Goal: Task Accomplishment & Management: Complete application form

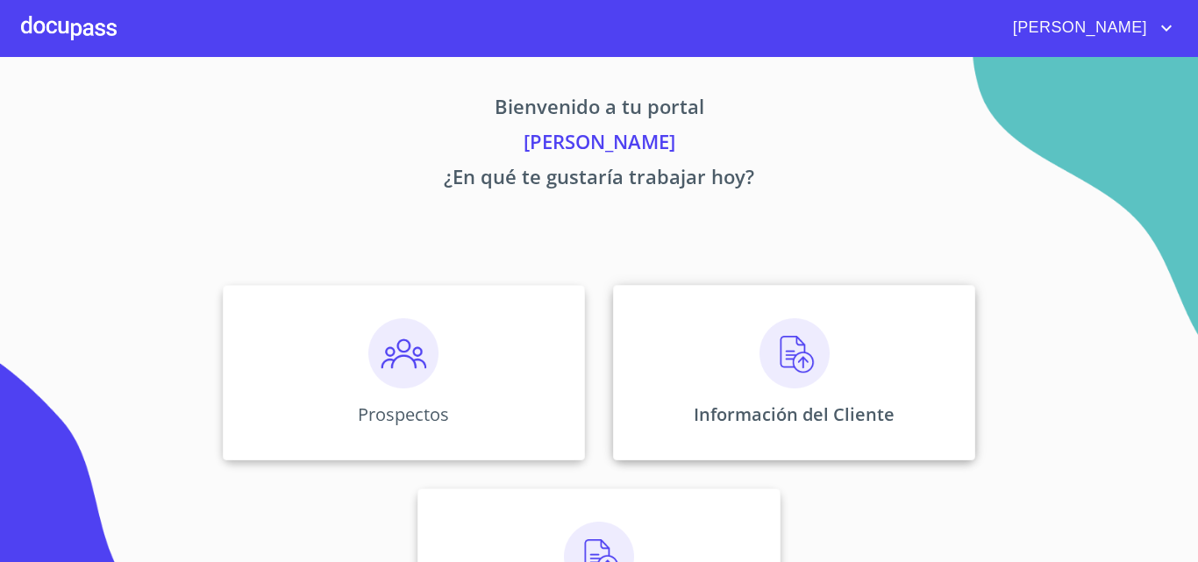
click at [778, 336] on img at bounding box center [795, 353] width 70 height 70
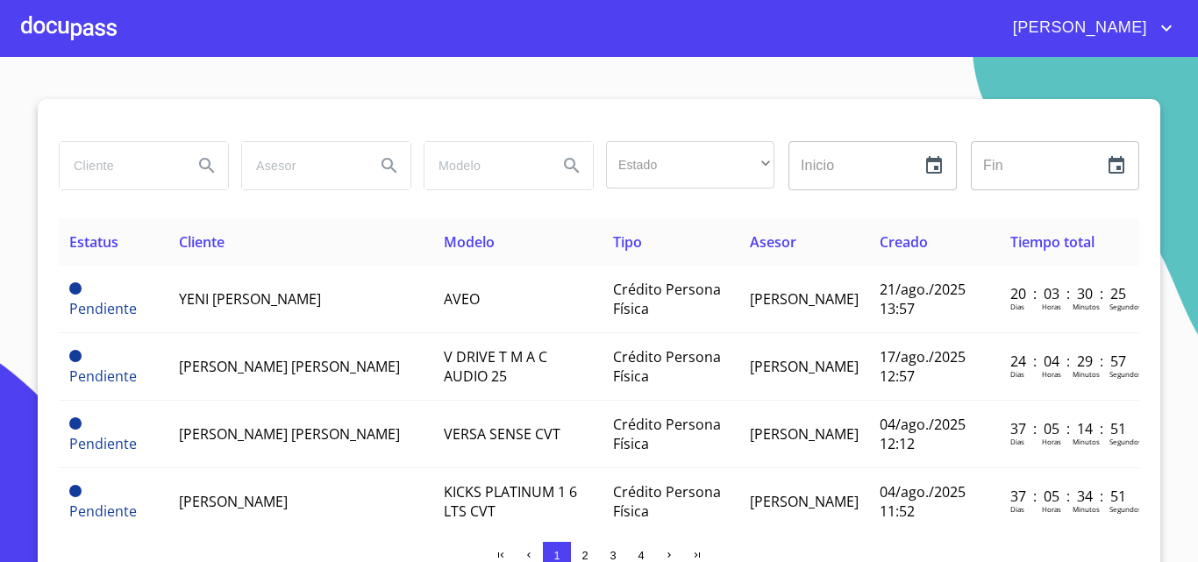
click at [57, 23] on div at bounding box center [69, 28] width 96 height 56
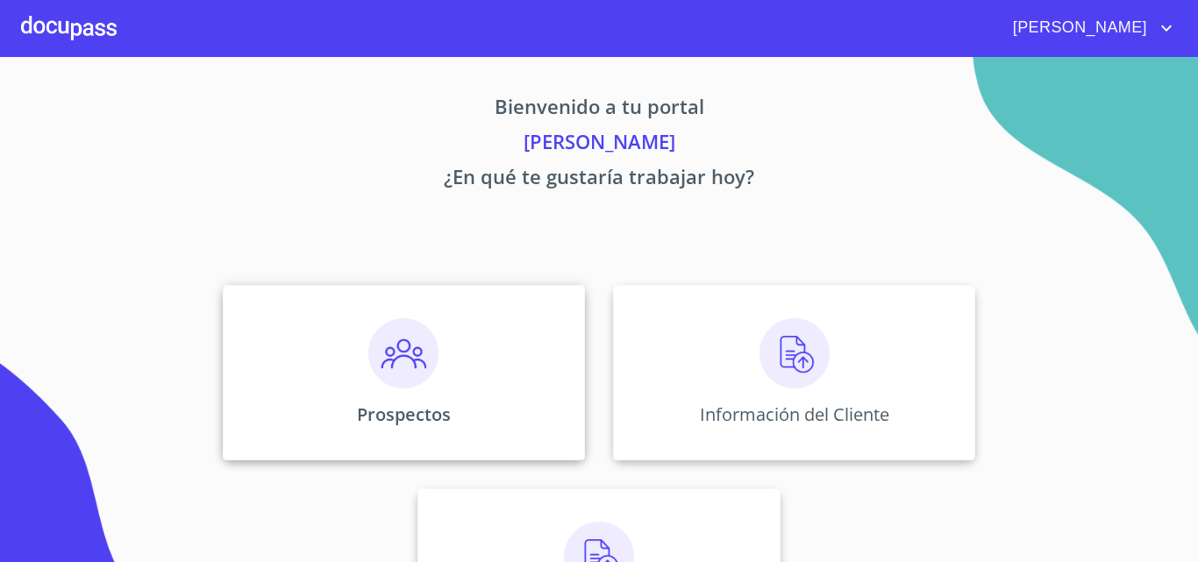
click at [411, 350] on img at bounding box center [403, 353] width 70 height 70
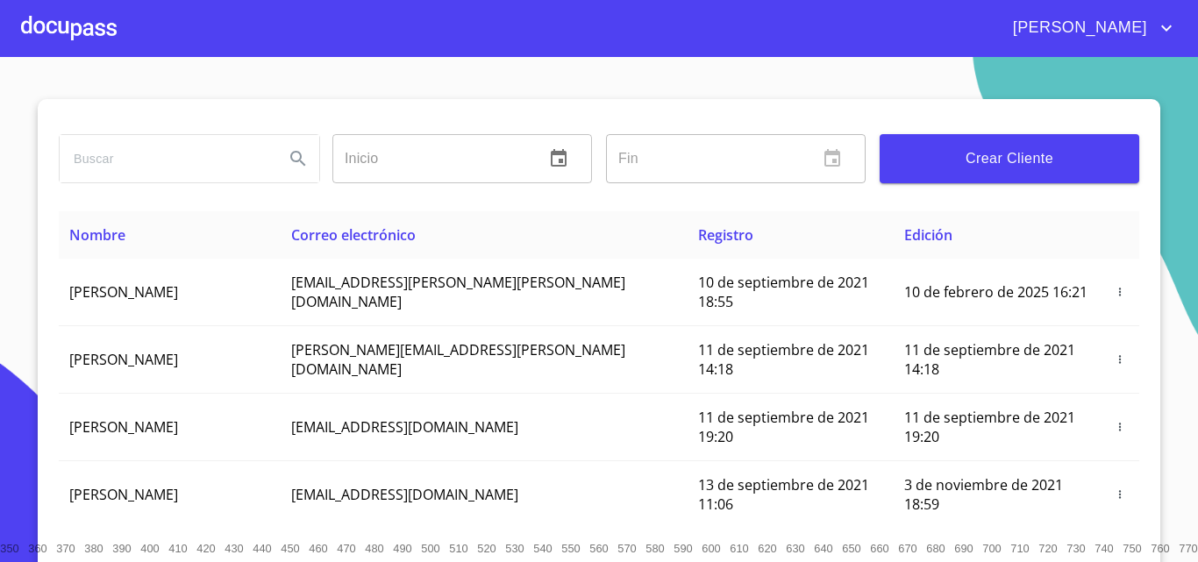
click at [193, 168] on input "search" at bounding box center [165, 158] width 211 height 47
type input "DULCE"
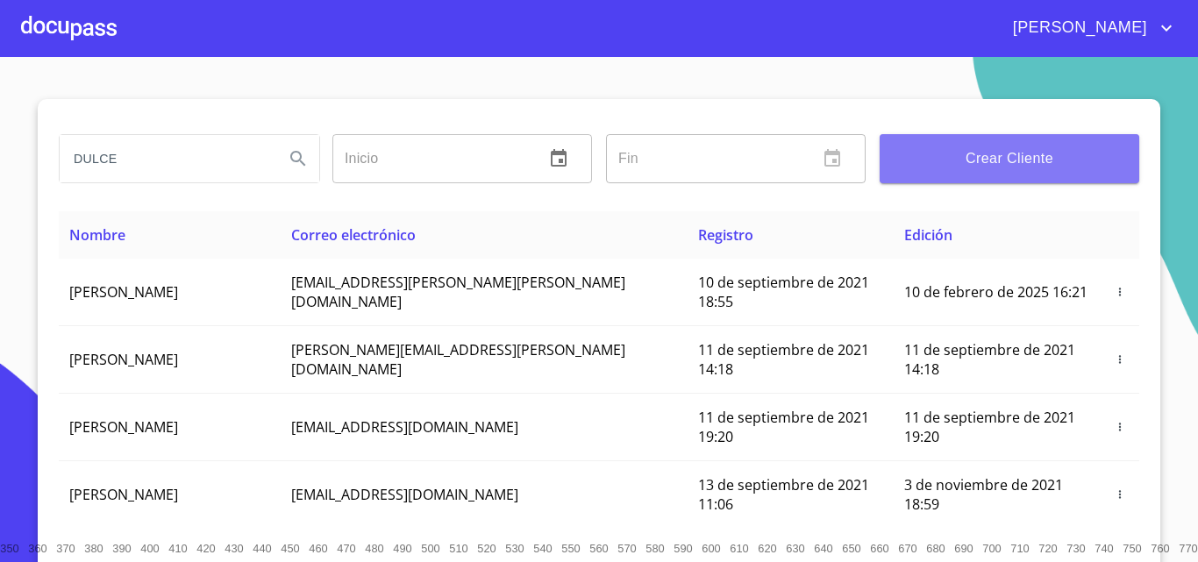
click at [968, 171] on button "Crear Cliente" at bounding box center [1010, 158] width 260 height 49
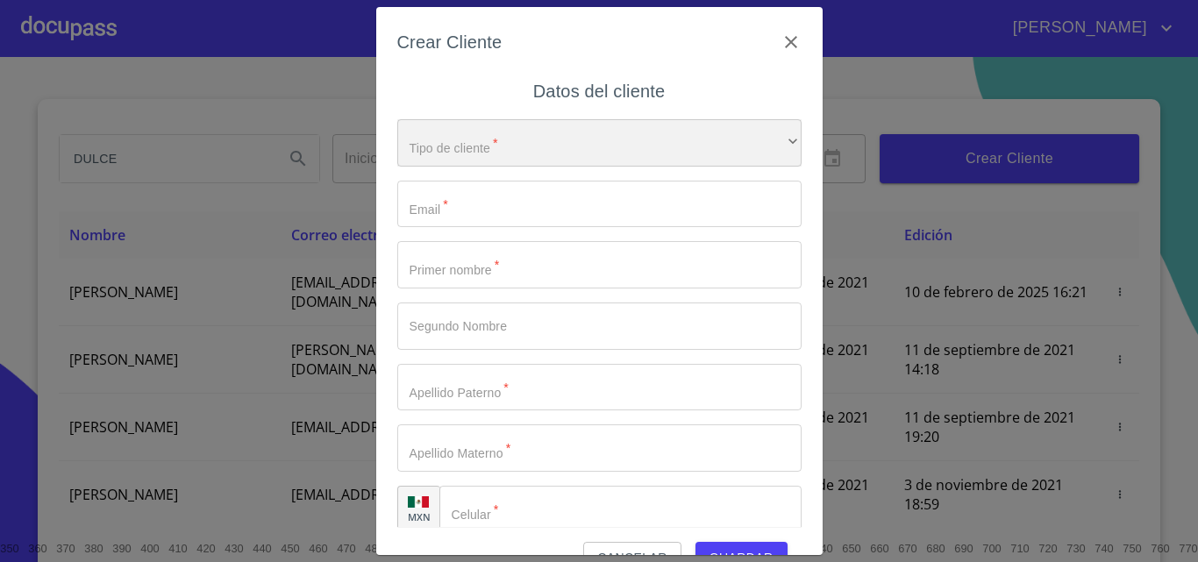
click at [487, 133] on div "​" at bounding box center [599, 142] width 404 height 47
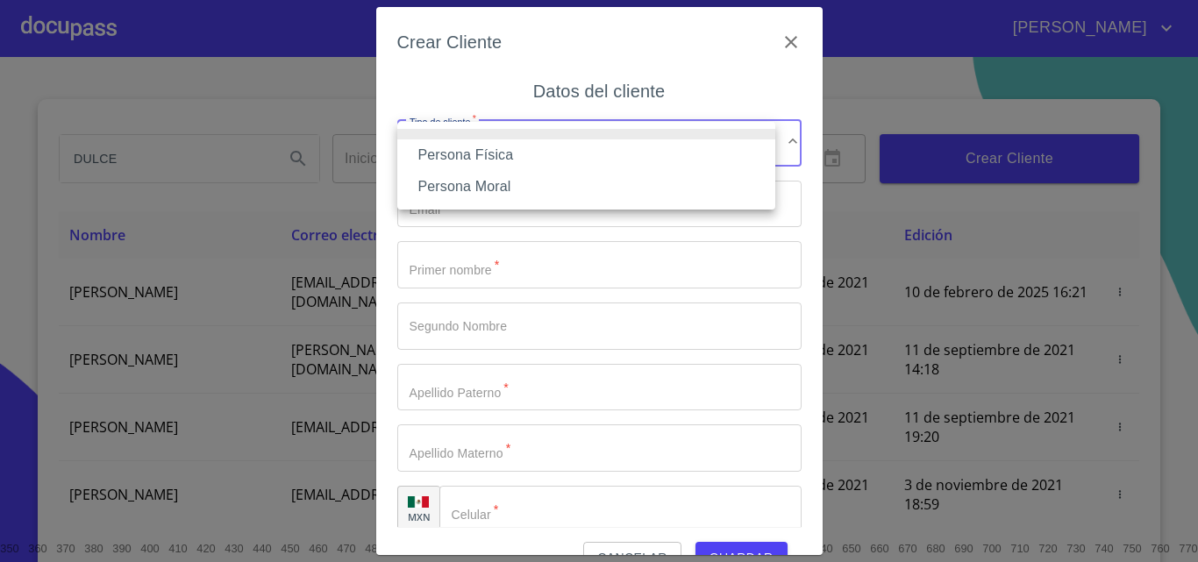
click at [489, 150] on li "Persona Física" at bounding box center [586, 155] width 378 height 32
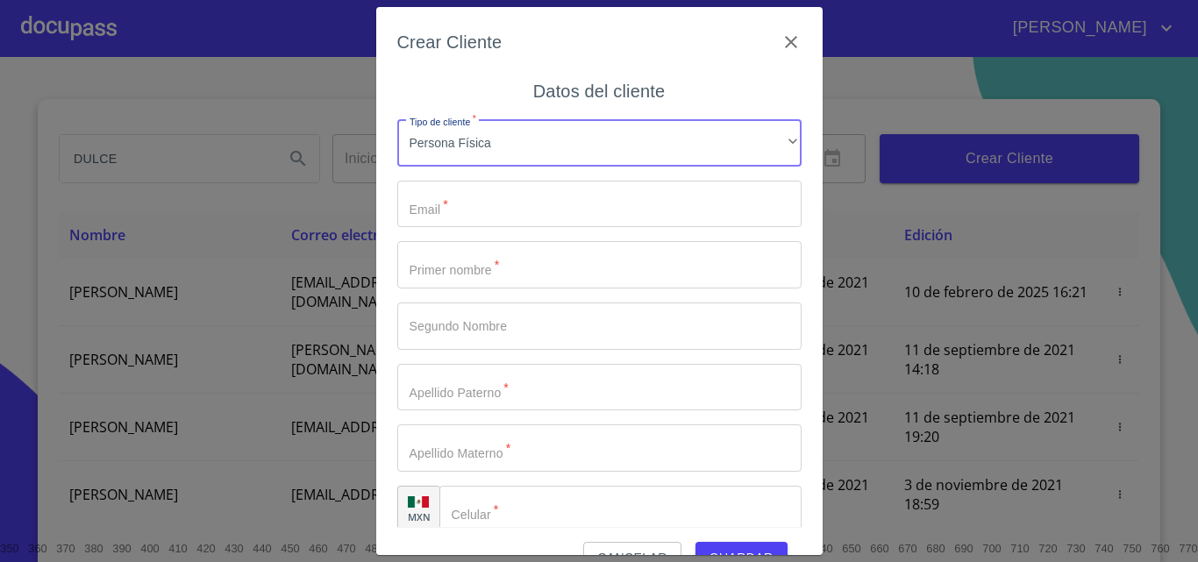
click at [477, 219] on input "Tipo de cliente   *" at bounding box center [599, 204] width 404 height 47
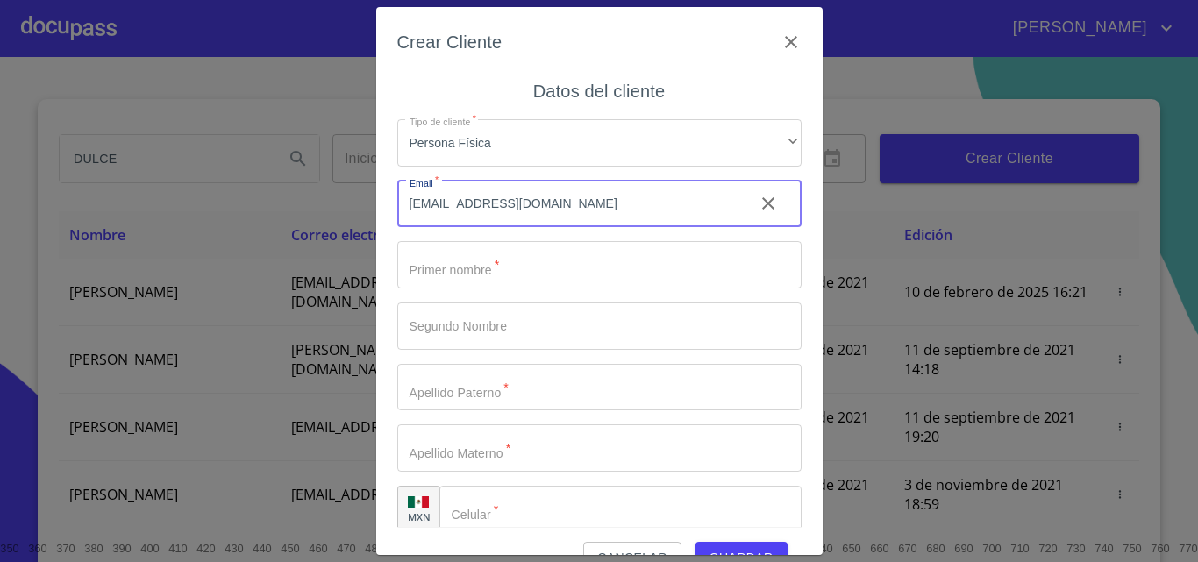
type input "[EMAIL_ADDRESS][DOMAIN_NAME]"
click at [446, 281] on input "Tipo de cliente   *" at bounding box center [599, 264] width 404 height 47
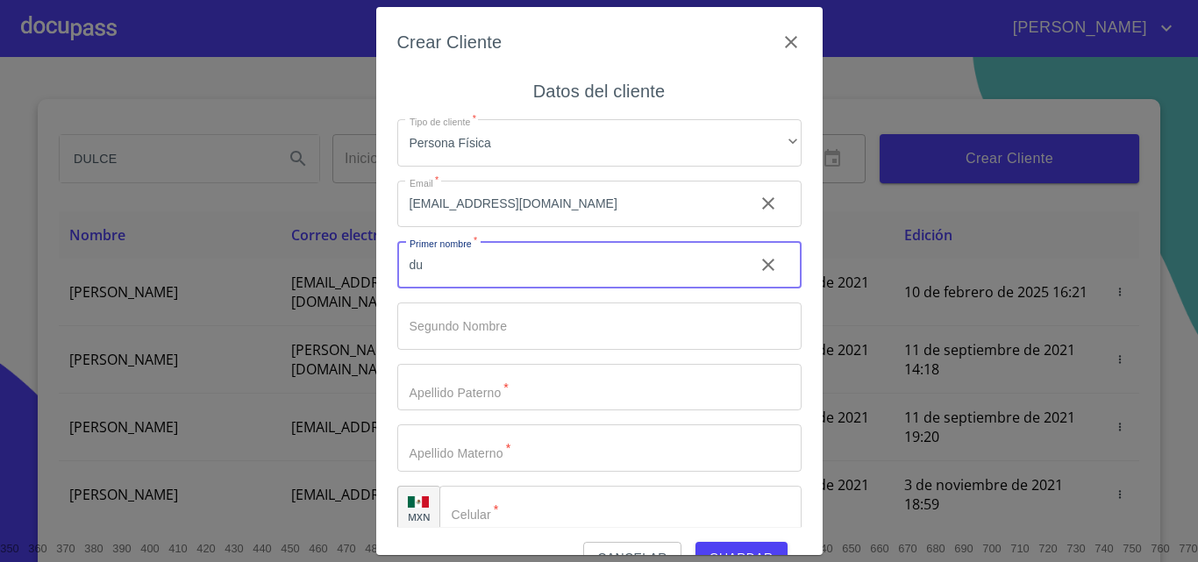
type input "d"
type input "DULCE"
click at [447, 334] on input "Tipo de cliente   *" at bounding box center [599, 326] width 404 height 47
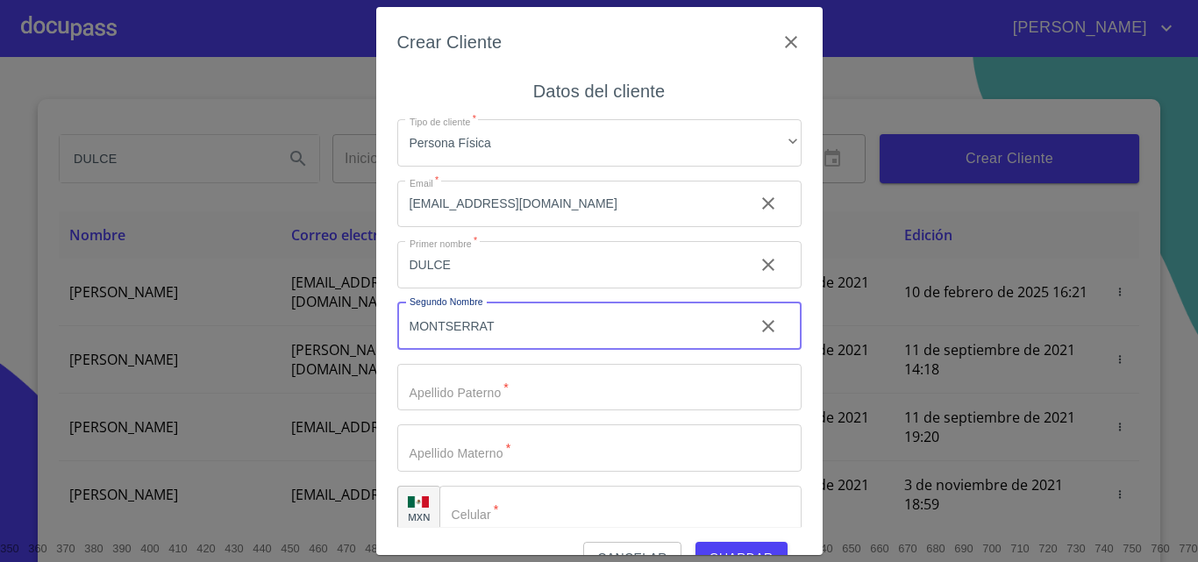
type input "MONTSERRAT"
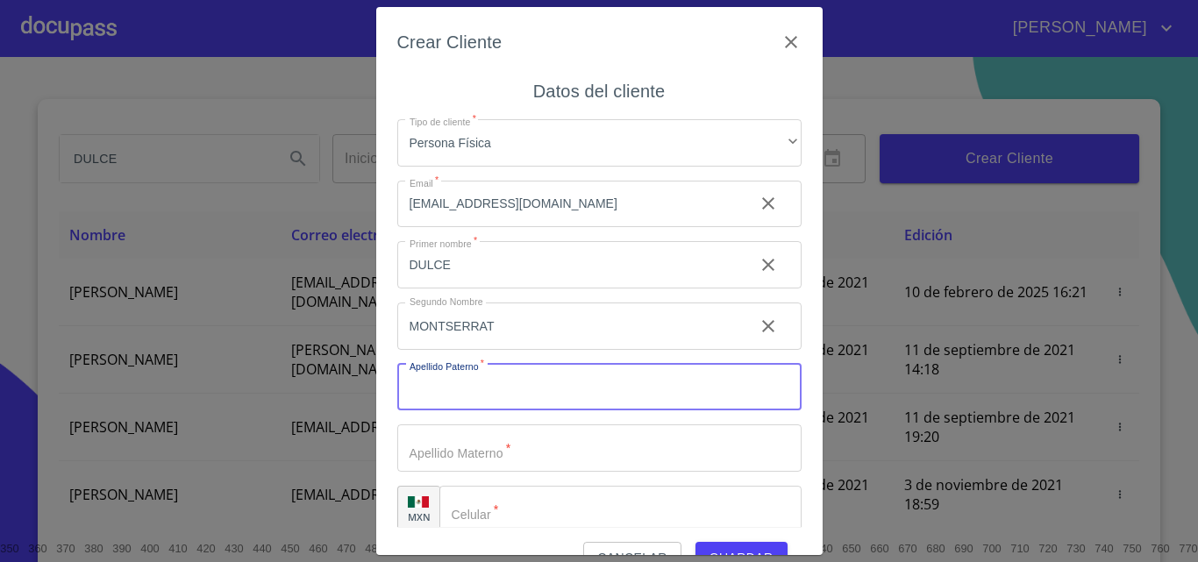
click at [450, 390] on input "Tipo de cliente   *" at bounding box center [599, 387] width 404 height 47
type input "[GEOGRAPHIC_DATA]"
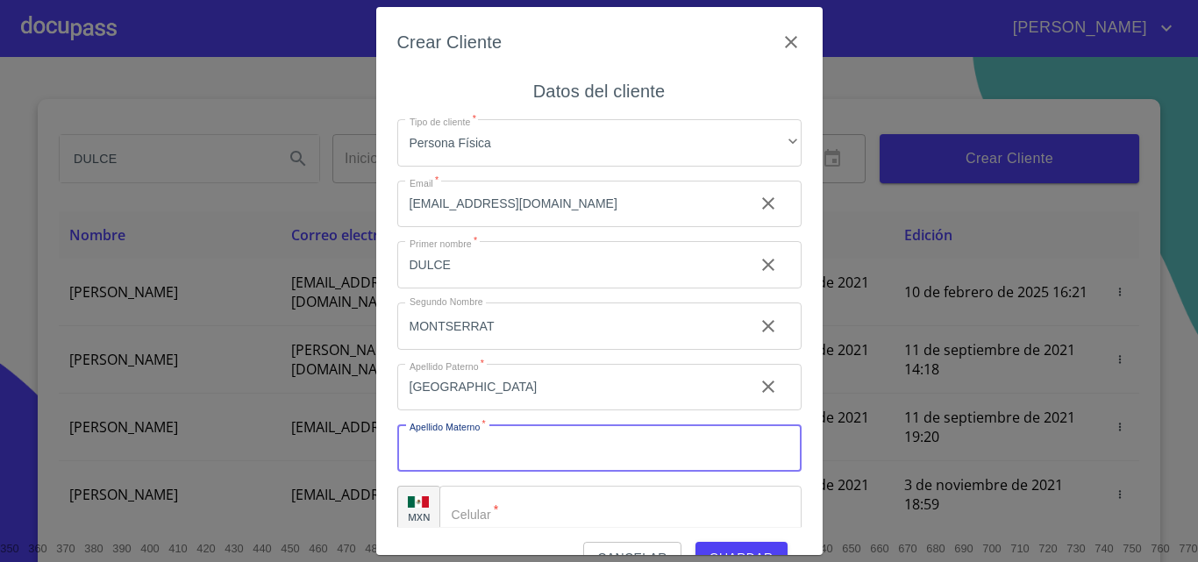
drag, startPoint x: 446, startPoint y: 449, endPoint x: 458, endPoint y: 443, distance: 13.7
click at [447, 449] on input "Tipo de cliente   *" at bounding box center [599, 448] width 404 height 47
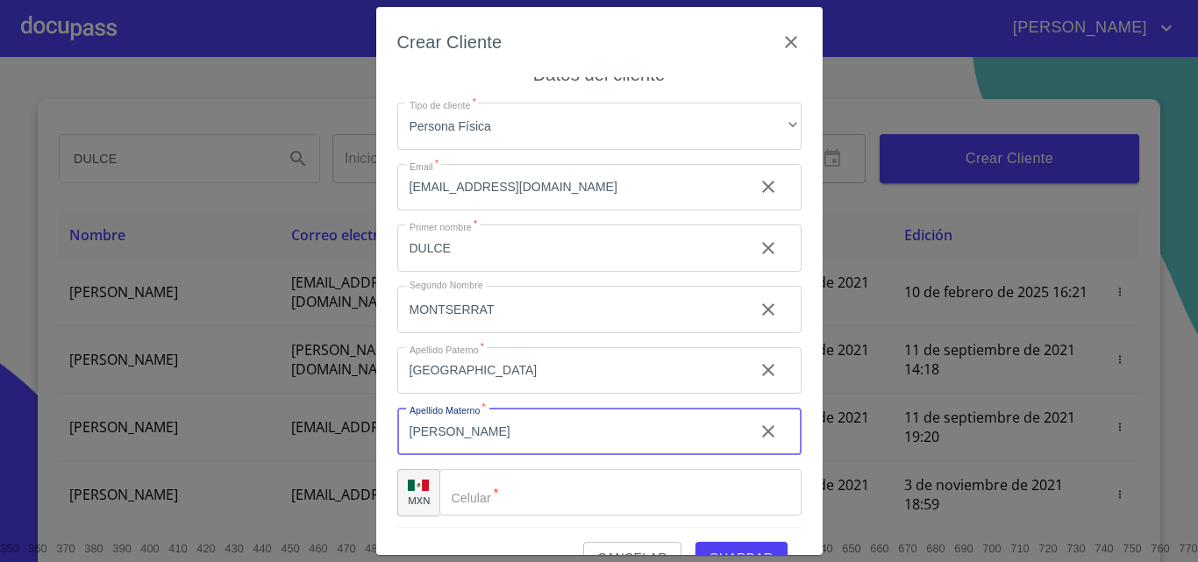
scroll to position [20, 0]
type input "[PERSON_NAME]"
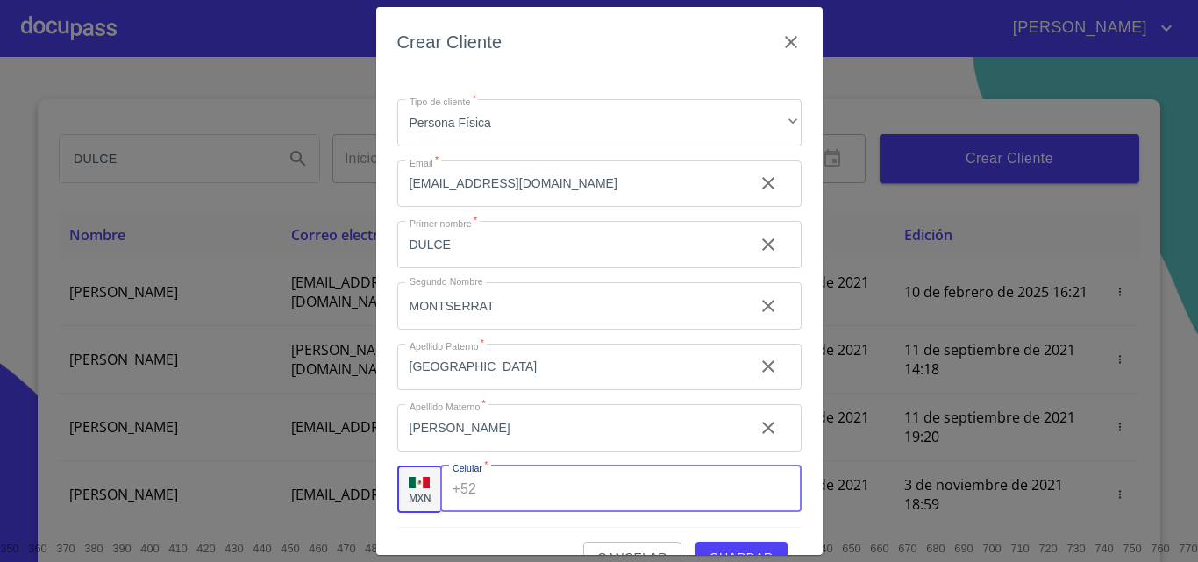
click at [465, 473] on div "+52 ​" at bounding box center [620, 489] width 361 height 47
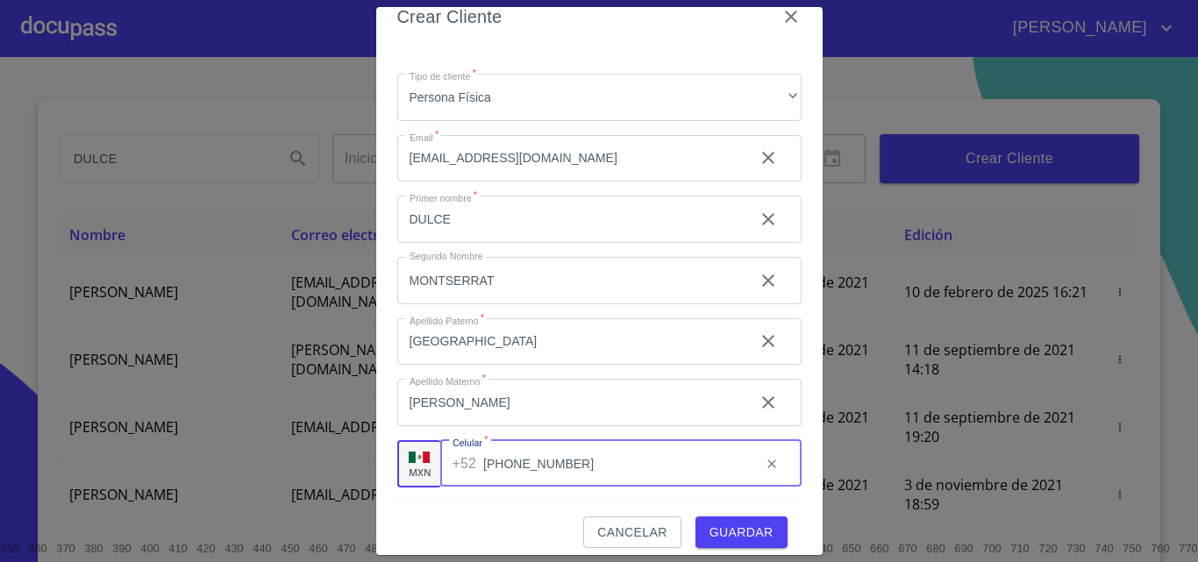
scroll to position [39, 0]
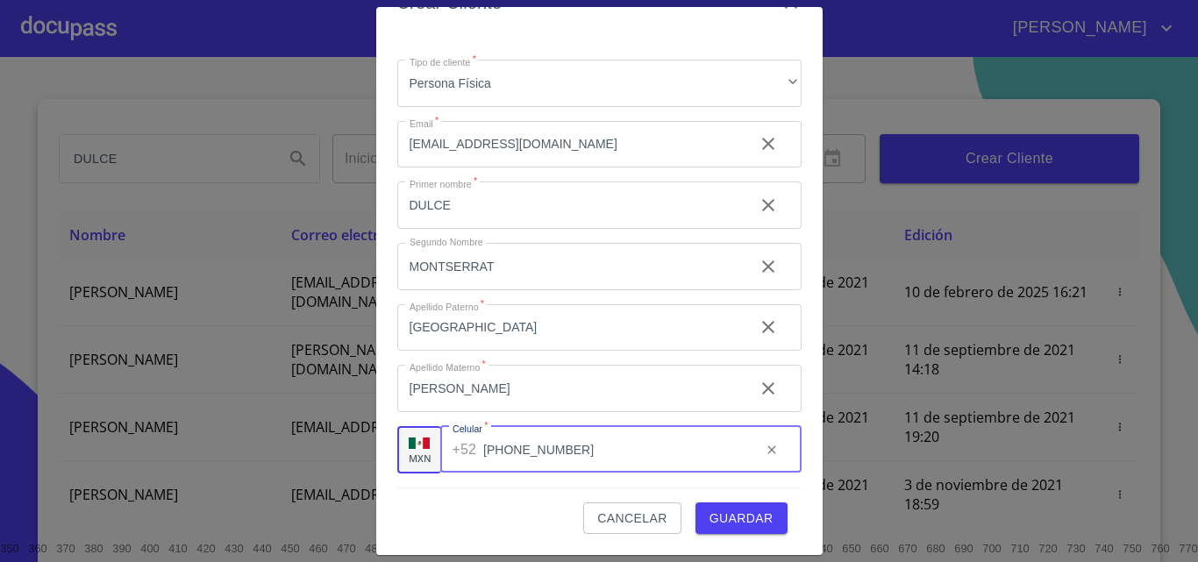
type input "[PHONE_NUMBER]"
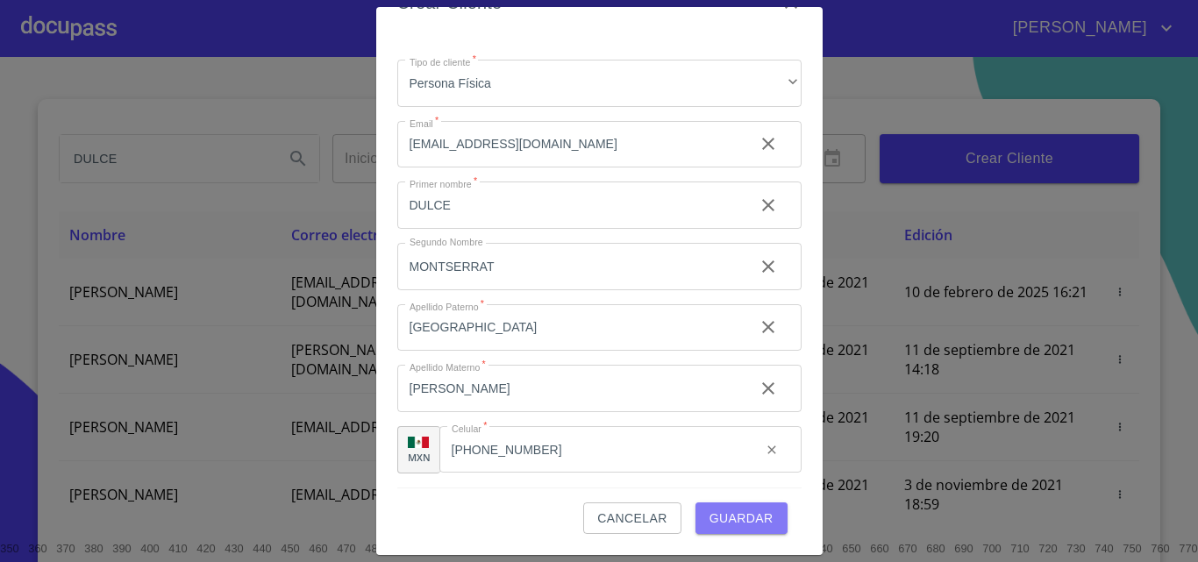
click at [720, 513] on span "Guardar" at bounding box center [742, 519] width 64 height 22
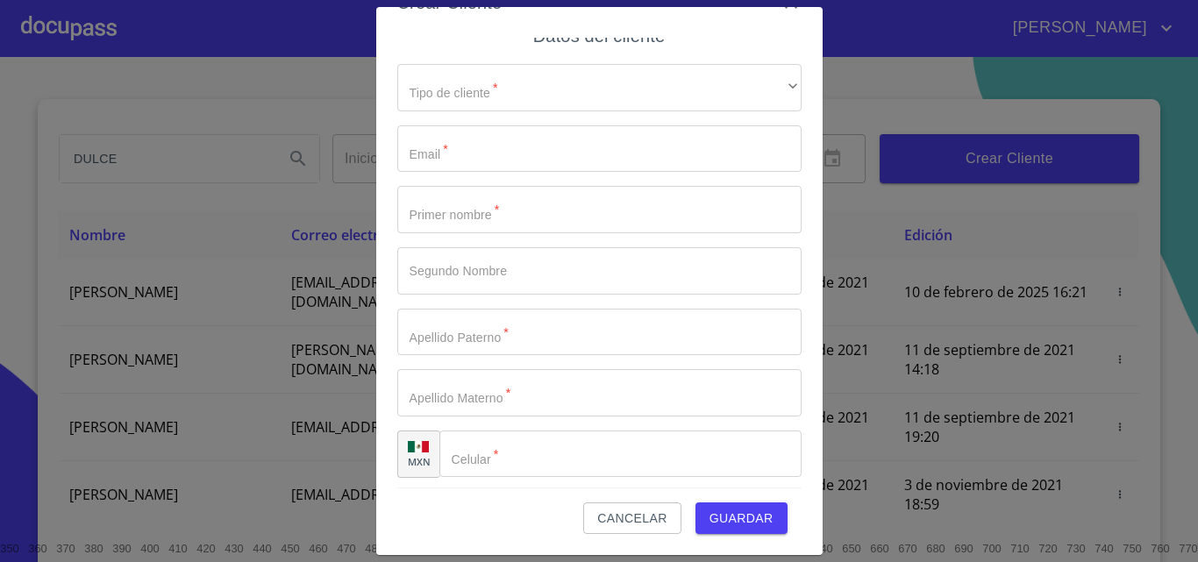
scroll to position [20, 0]
click at [635, 509] on span "Cancelar" at bounding box center [631, 519] width 69 height 22
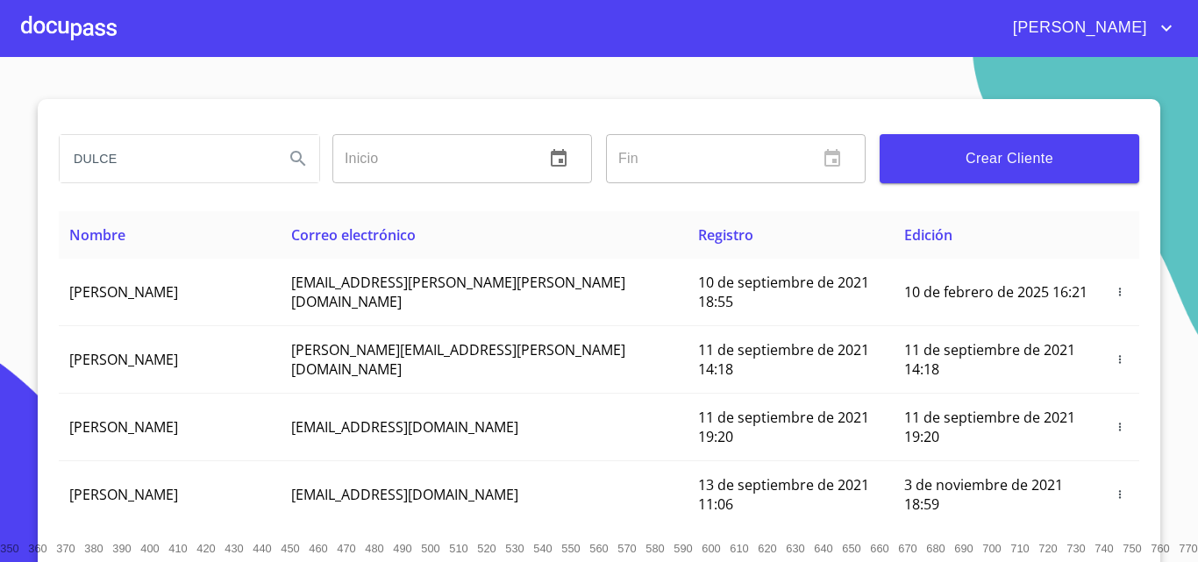
click at [182, 165] on input "DULCE" at bounding box center [165, 158] width 211 height 47
type input "DULCE MONTSERRAT [GEOGRAPHIC_DATA] [PERSON_NAME]"
click at [294, 161] on icon "Search" at bounding box center [297, 158] width 15 height 15
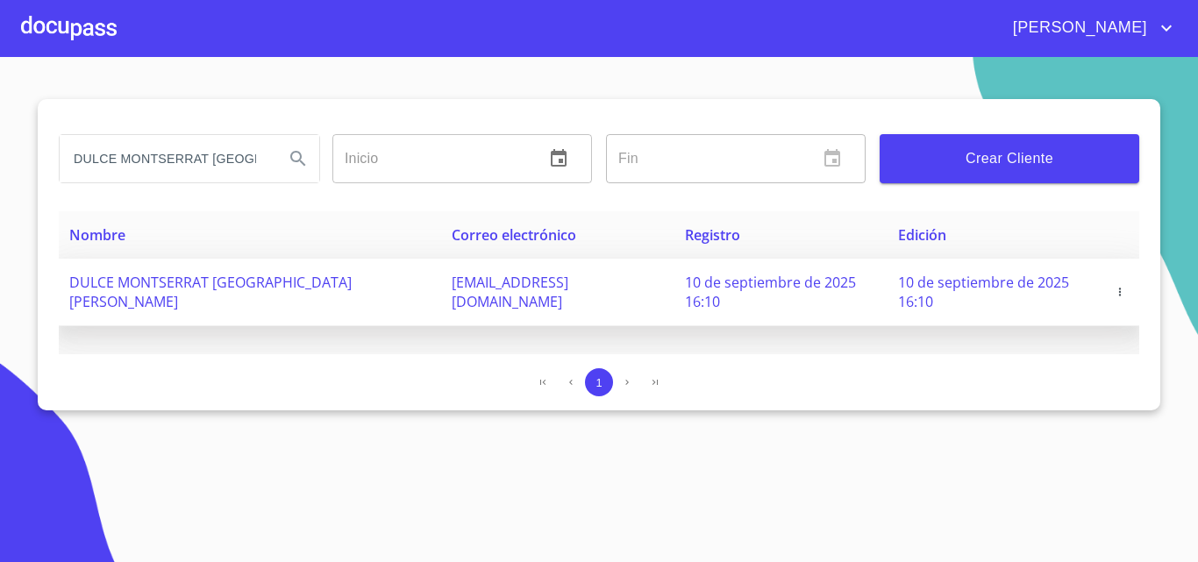
click at [1119, 288] on icon "button" at bounding box center [1120, 292] width 2 height 8
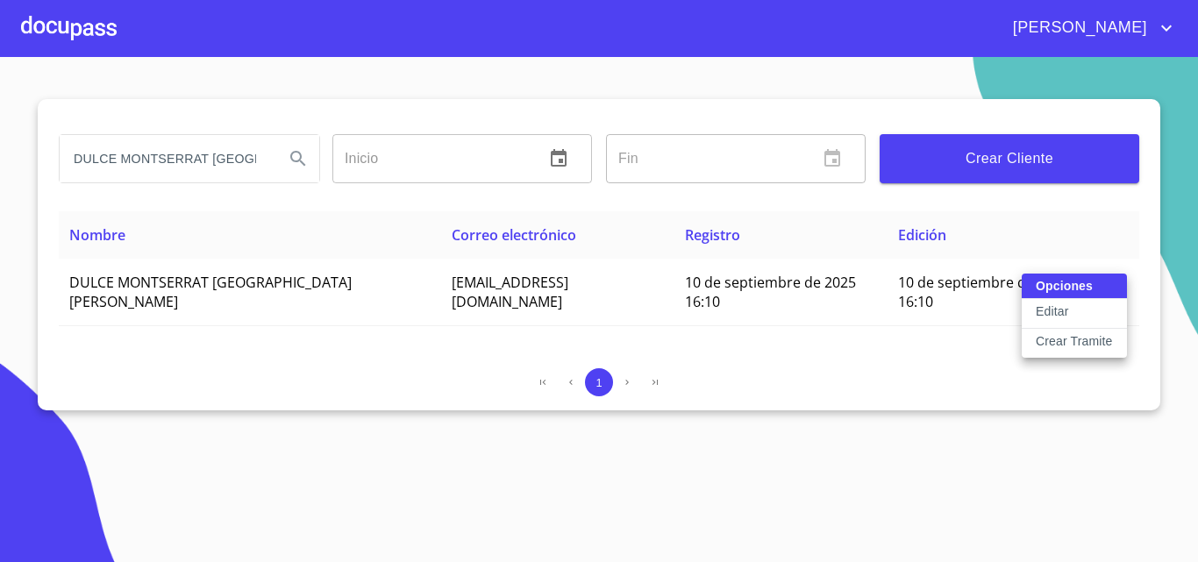
click at [592, 344] on div at bounding box center [599, 281] width 1198 height 562
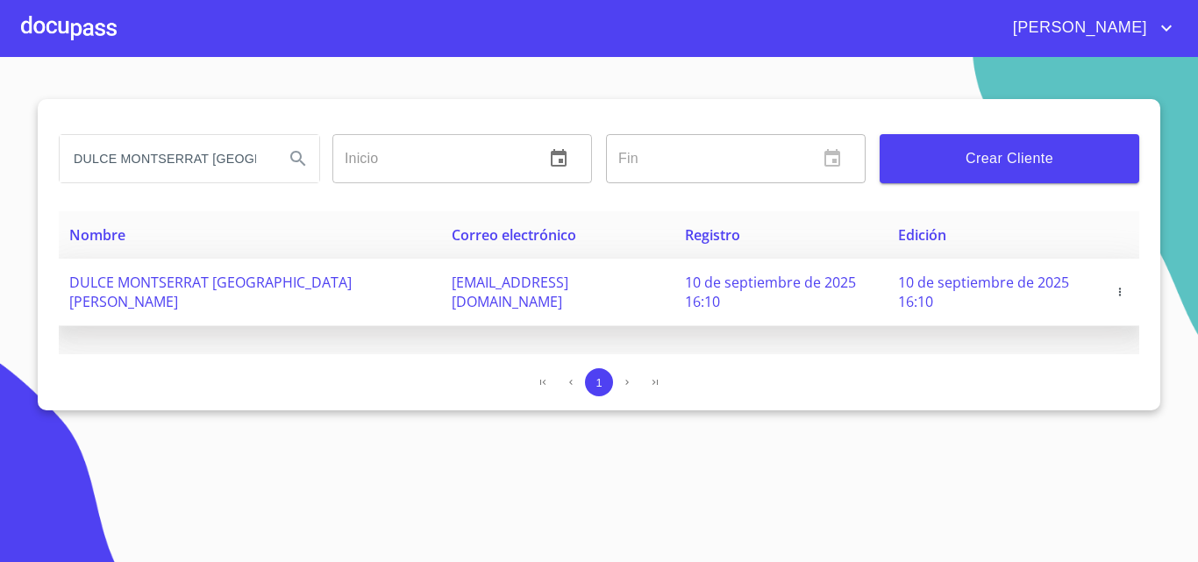
click at [306, 279] on span "DULCE MONTSERRAT [GEOGRAPHIC_DATA] [PERSON_NAME]" at bounding box center [210, 292] width 282 height 39
click at [324, 306] on td "DULCE MONTSERRAT [GEOGRAPHIC_DATA] [PERSON_NAME]" at bounding box center [250, 293] width 383 height 68
click at [1123, 286] on icon "button" at bounding box center [1120, 292] width 12 height 12
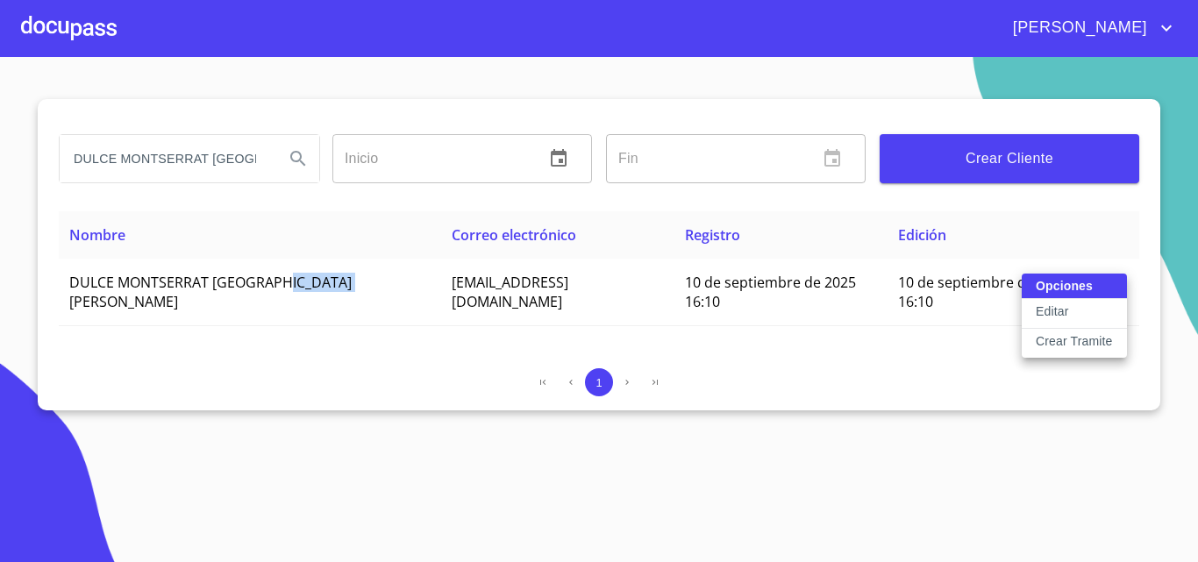
click at [1070, 341] on p "Crear Tramite" at bounding box center [1074, 342] width 77 height 18
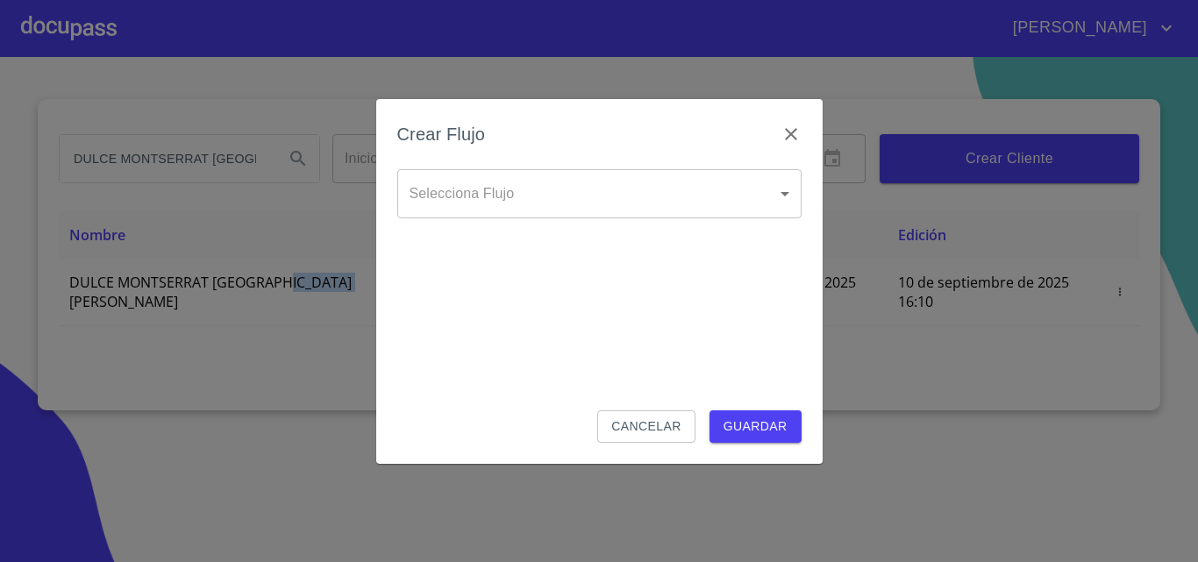
click at [598, 197] on body "[PERSON_NAME] [PERSON_NAME] MONTSERRAT [GEOGRAPHIC_DATA] [PERSON_NAME] Inicio ​…" at bounding box center [599, 281] width 1198 height 562
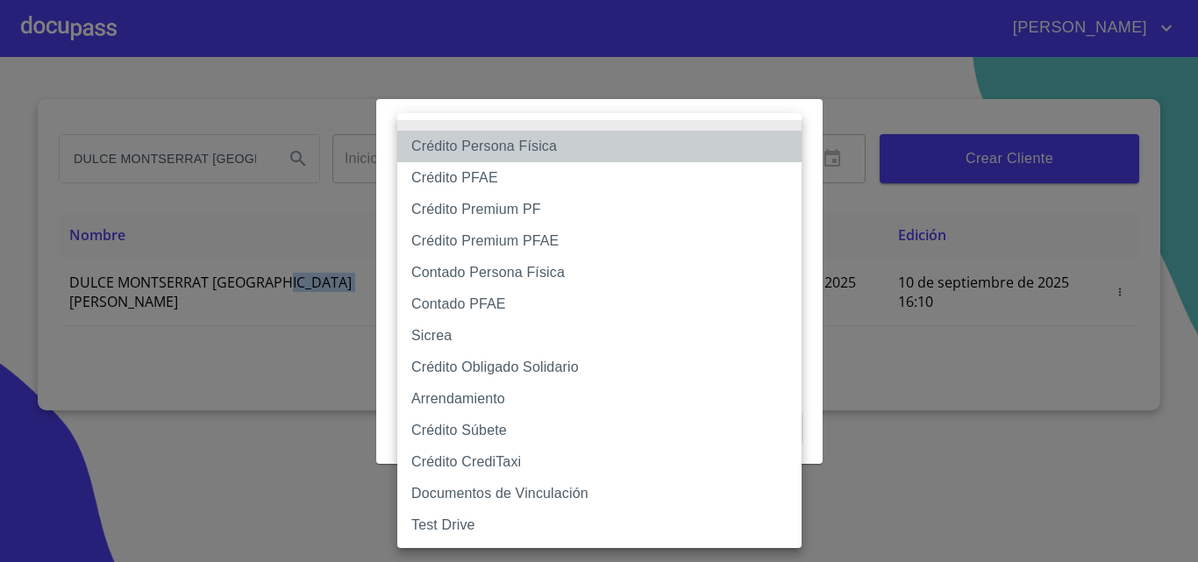
click at [589, 148] on li "Crédito Persona Física" at bounding box center [599, 147] width 404 height 32
type input "6009fb3c7d1714eb8809aa97"
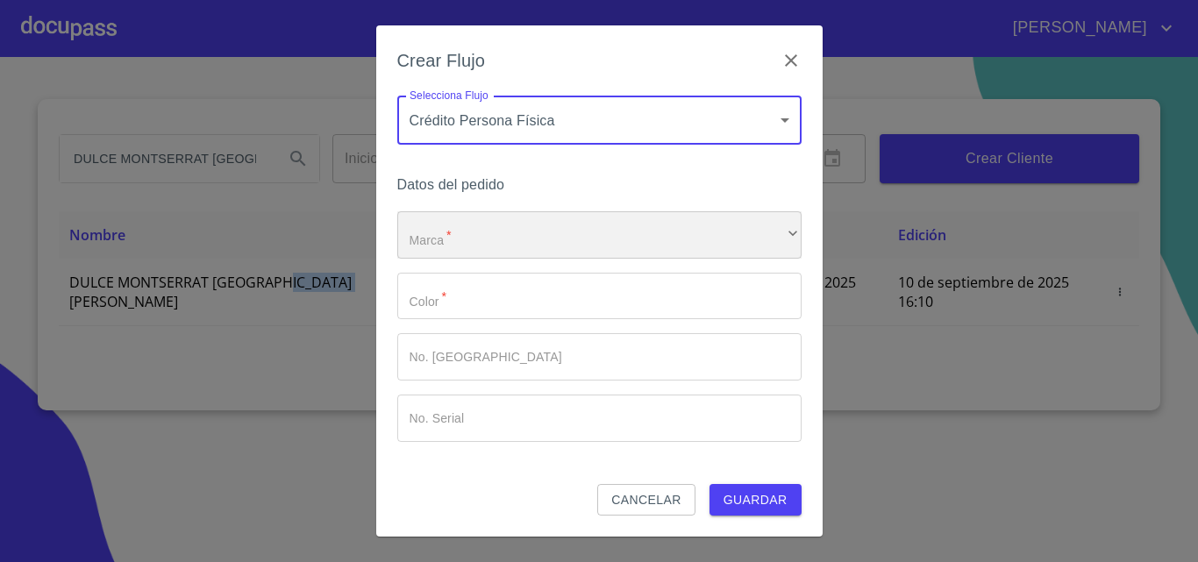
click at [569, 236] on div "​" at bounding box center [599, 234] width 404 height 47
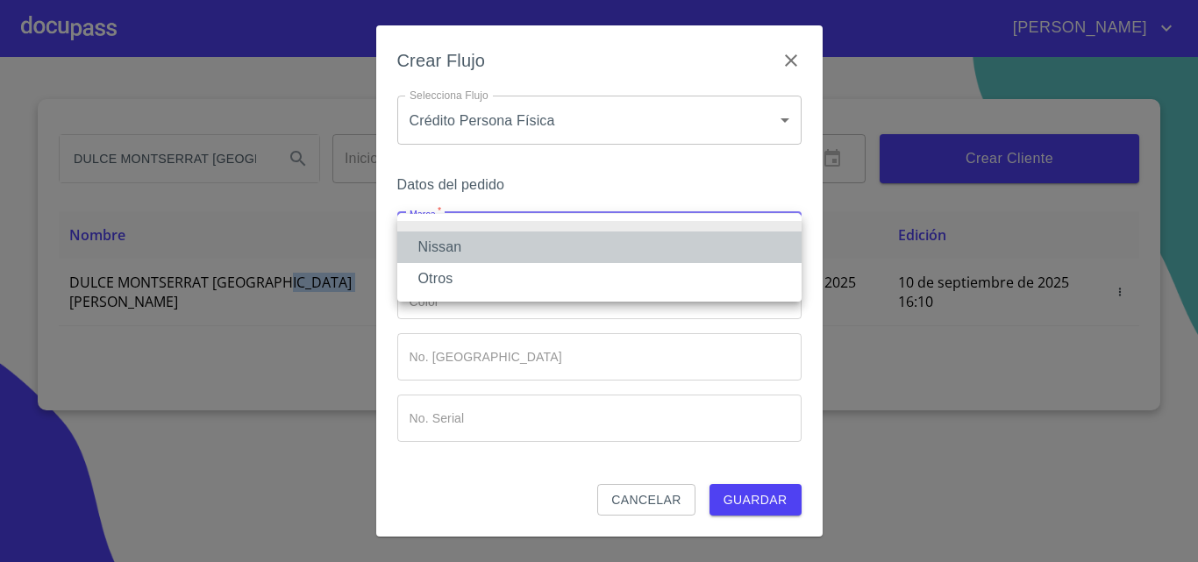
click at [576, 261] on li "Nissan" at bounding box center [599, 248] width 404 height 32
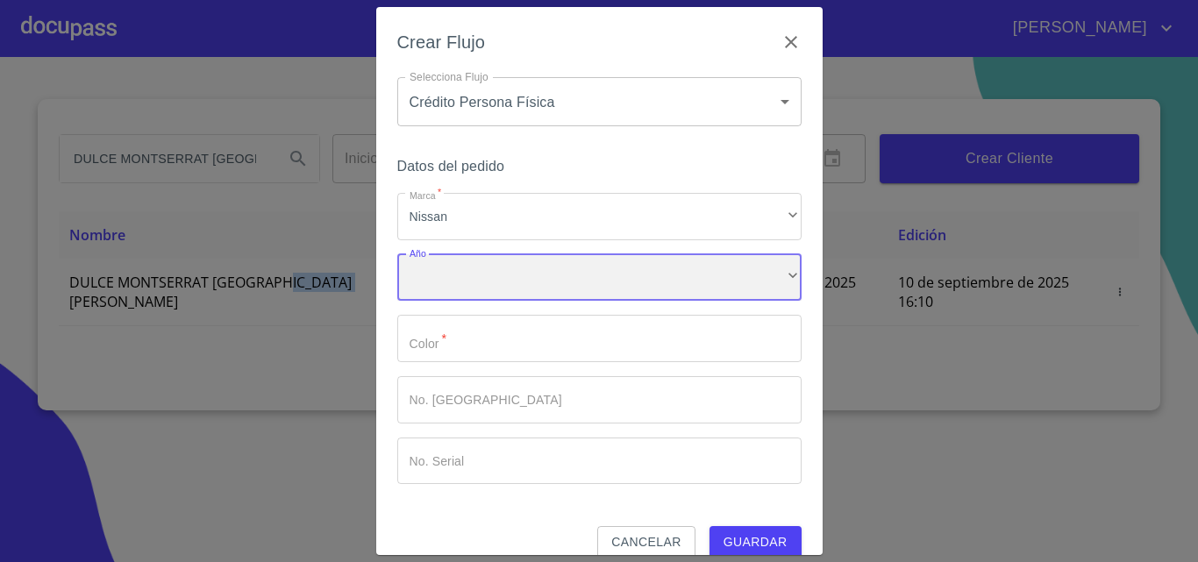
click at [559, 266] on div "​" at bounding box center [599, 277] width 404 height 47
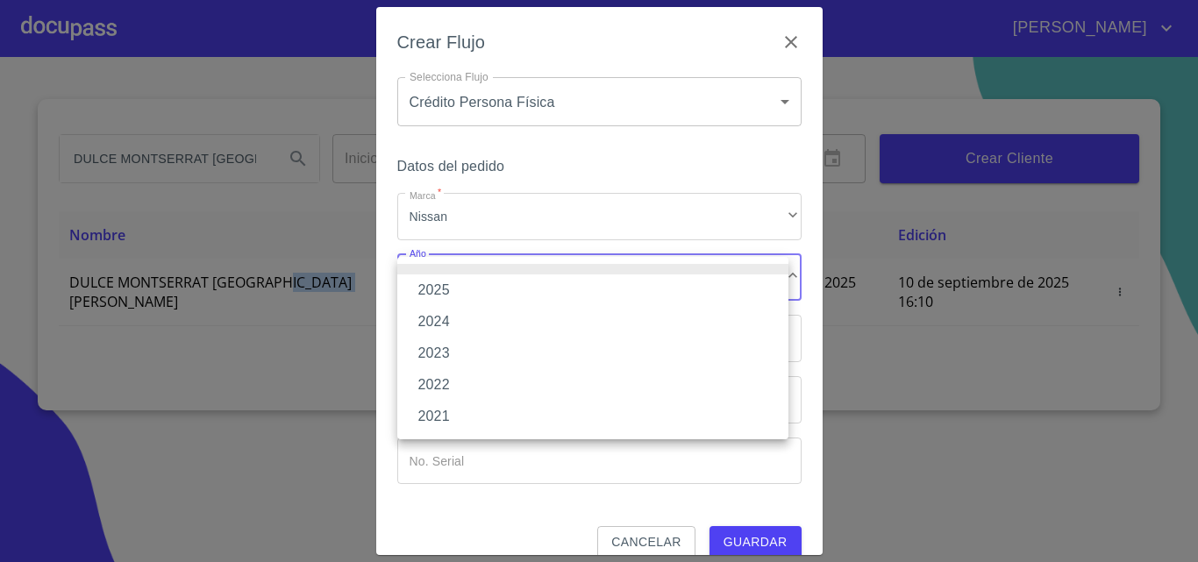
click at [537, 279] on li "2025" at bounding box center [592, 291] width 391 height 32
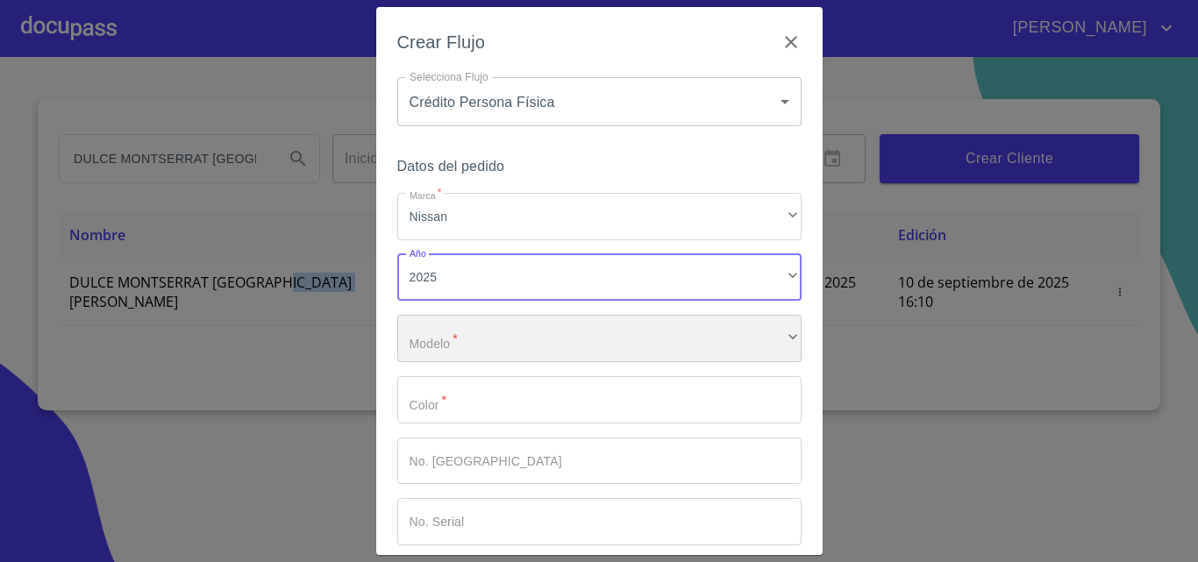
click at [568, 326] on div "​" at bounding box center [599, 338] width 404 height 47
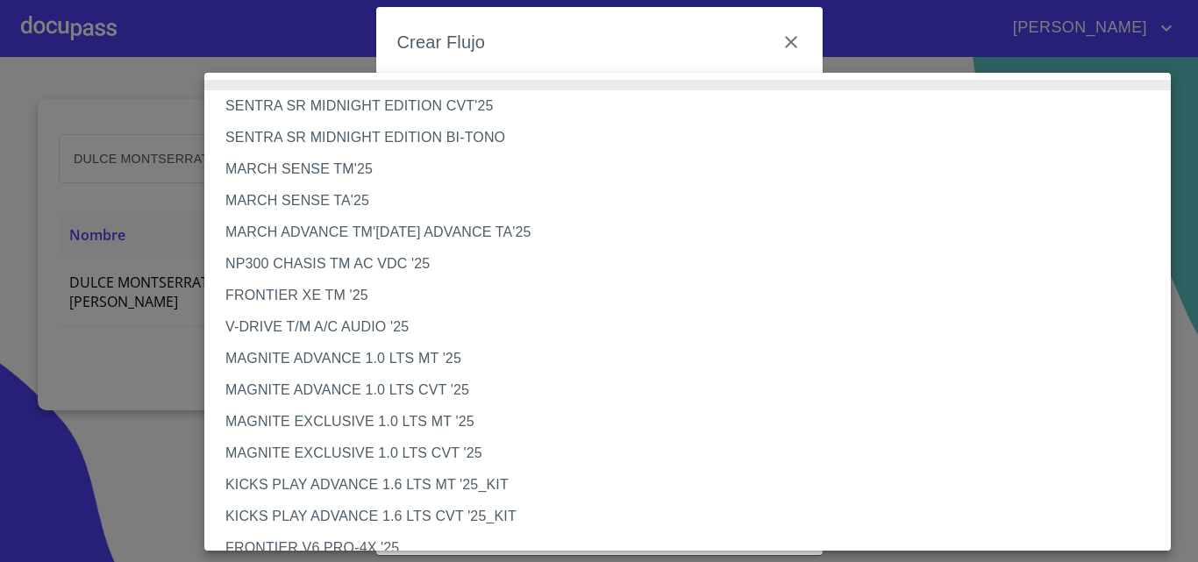
click at [382, 320] on li "V-DRIVE T/M A/C AUDIO '25" at bounding box center [694, 327] width 980 height 32
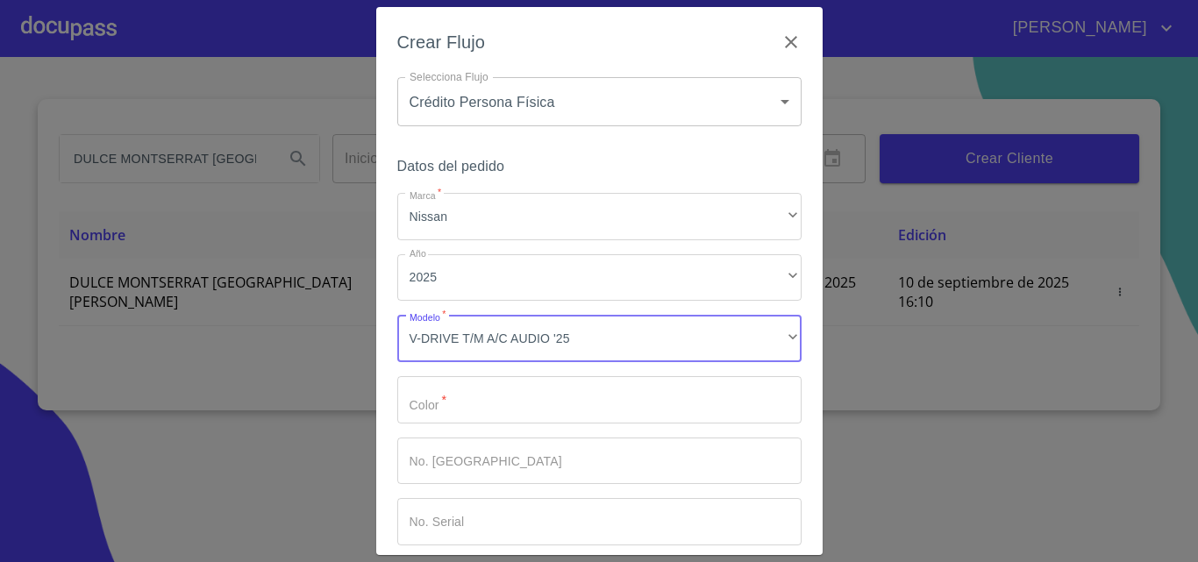
click at [473, 393] on input "Marca   *" at bounding box center [599, 399] width 404 height 47
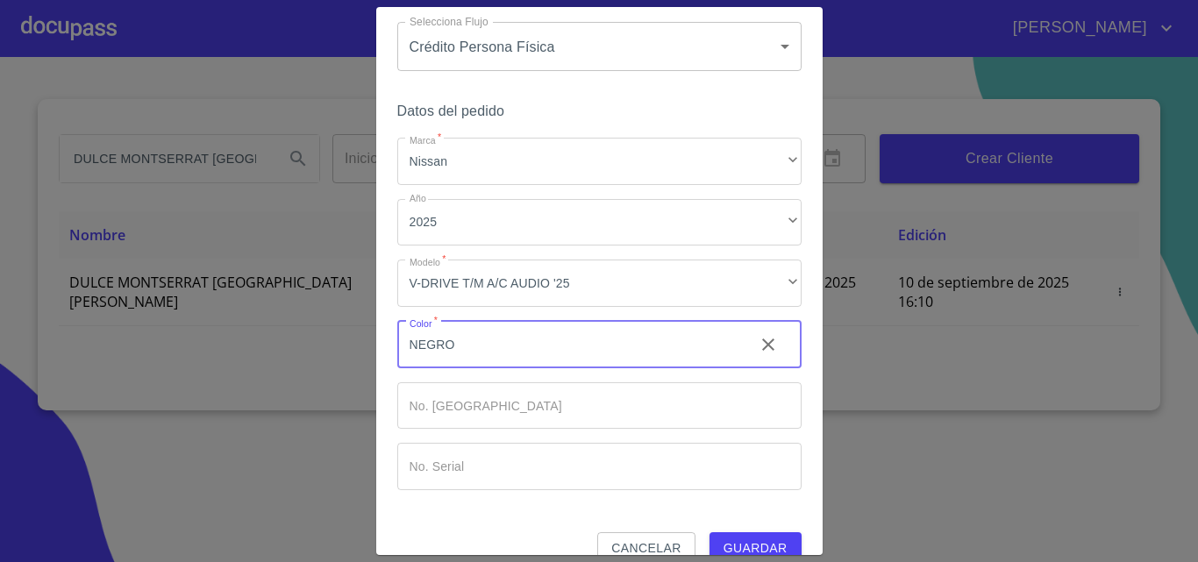
scroll to position [85, 0]
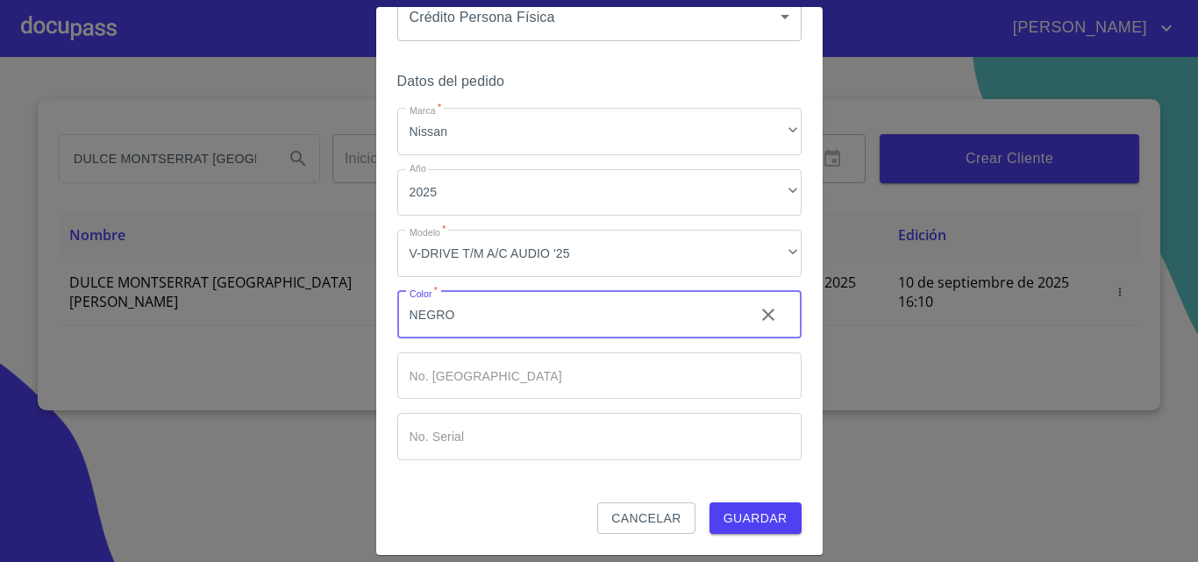
type input "NEGRO"
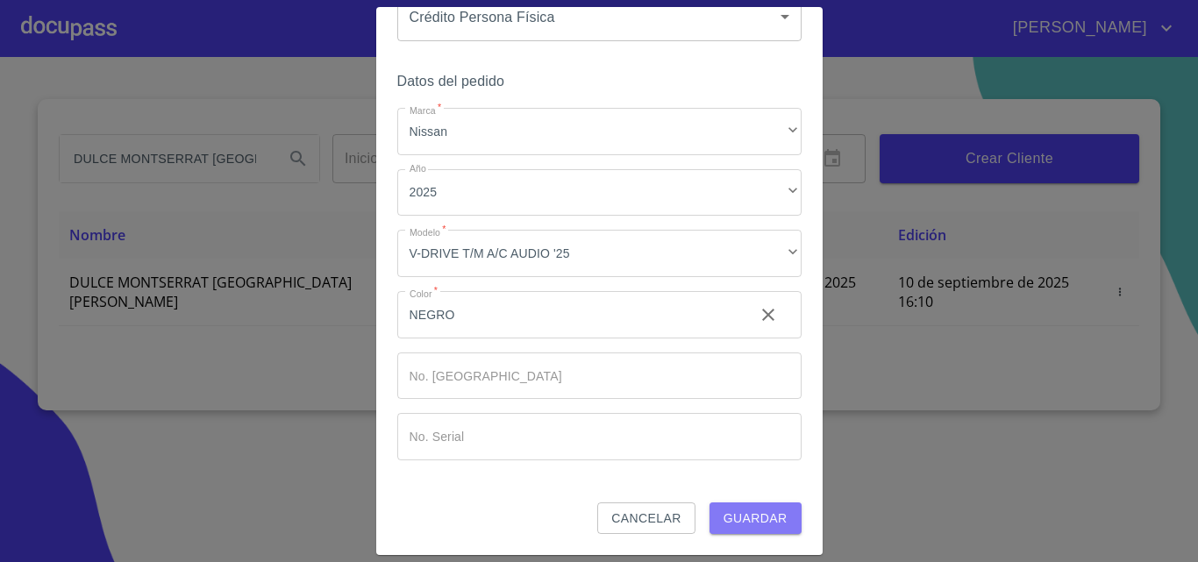
click at [740, 520] on span "Guardar" at bounding box center [756, 519] width 64 height 22
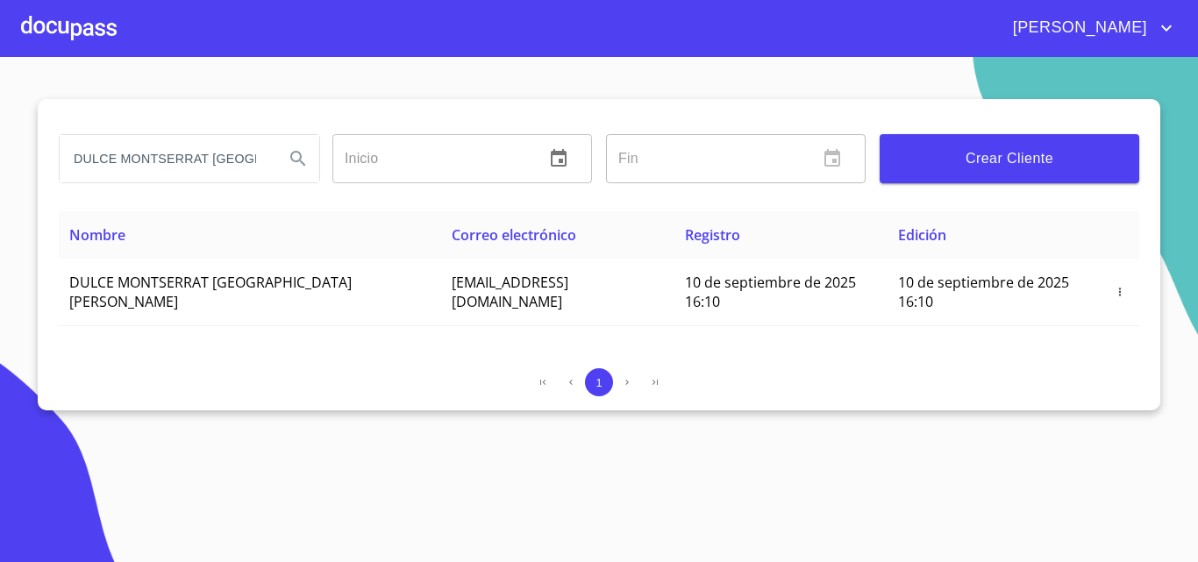
click at [43, 11] on div at bounding box center [69, 28] width 96 height 56
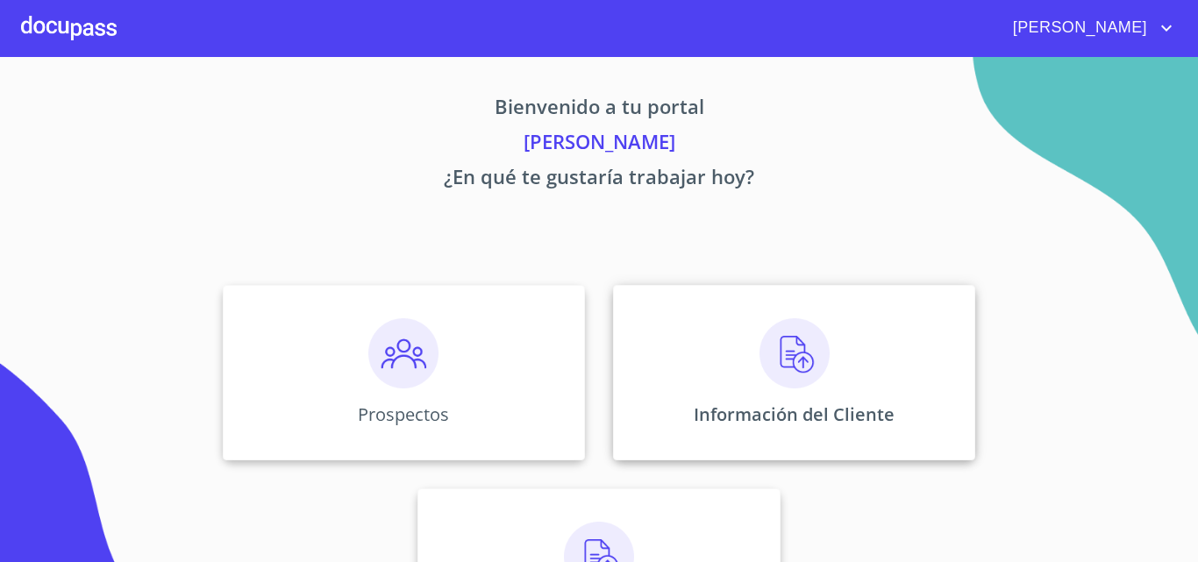
click at [770, 327] on img at bounding box center [795, 353] width 70 height 70
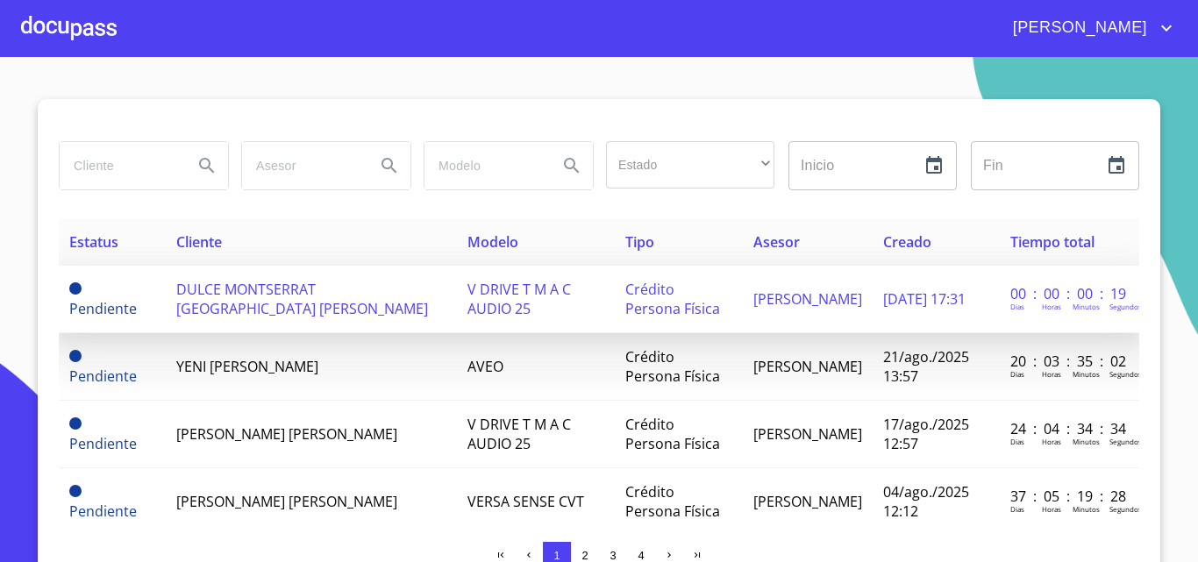
click at [271, 287] on span "DULCE MONTSERRAT [GEOGRAPHIC_DATA] [PERSON_NAME]" at bounding box center [302, 299] width 252 height 39
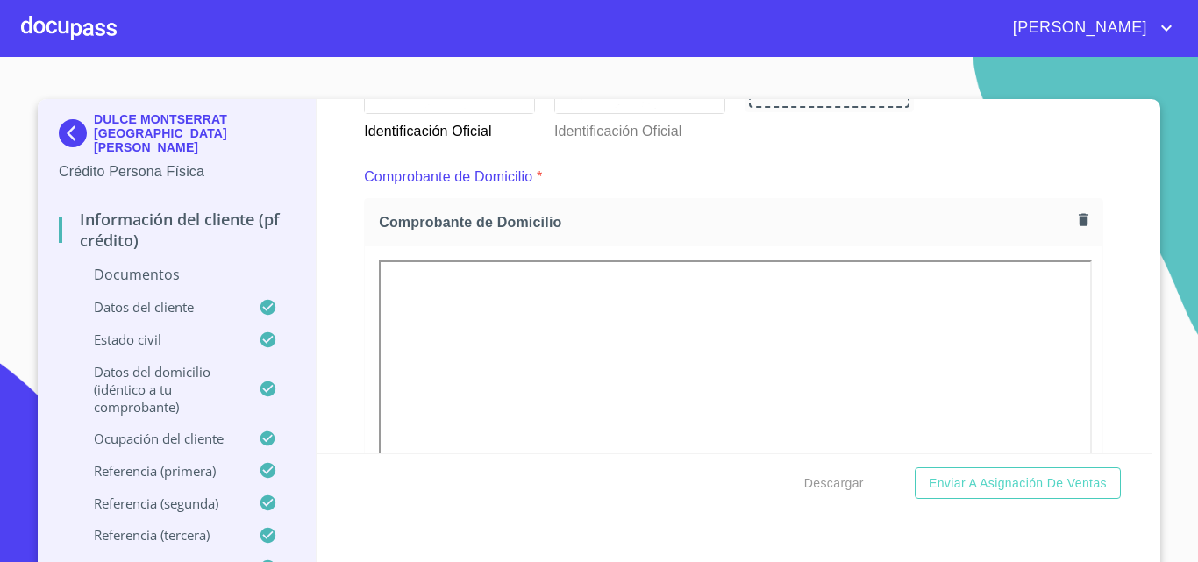
scroll to position [915, 0]
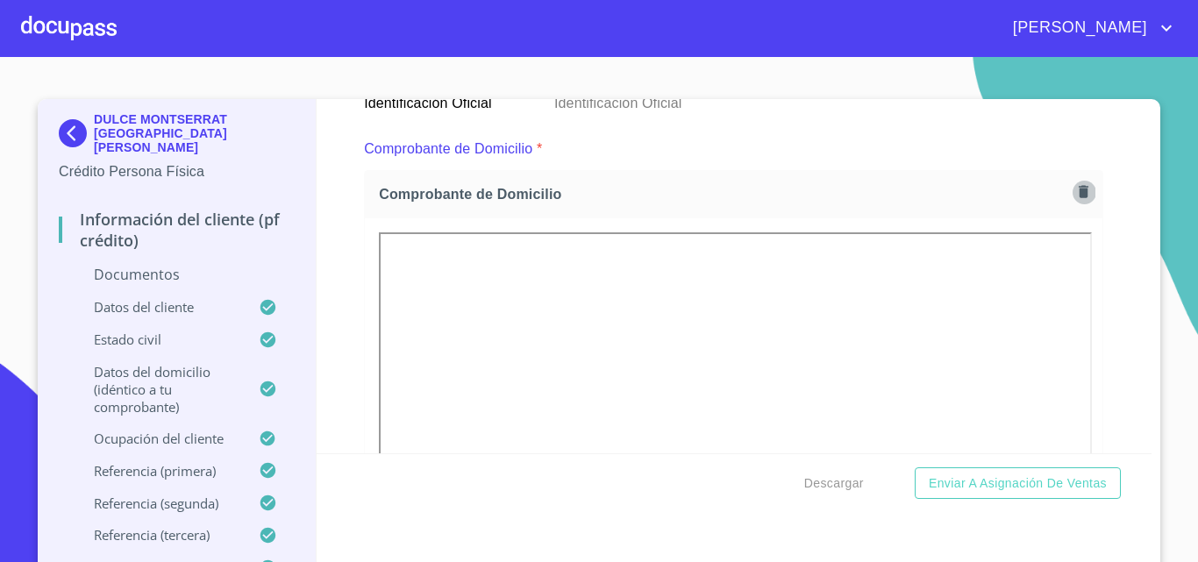
click at [1079, 192] on icon "button" at bounding box center [1084, 192] width 10 height 12
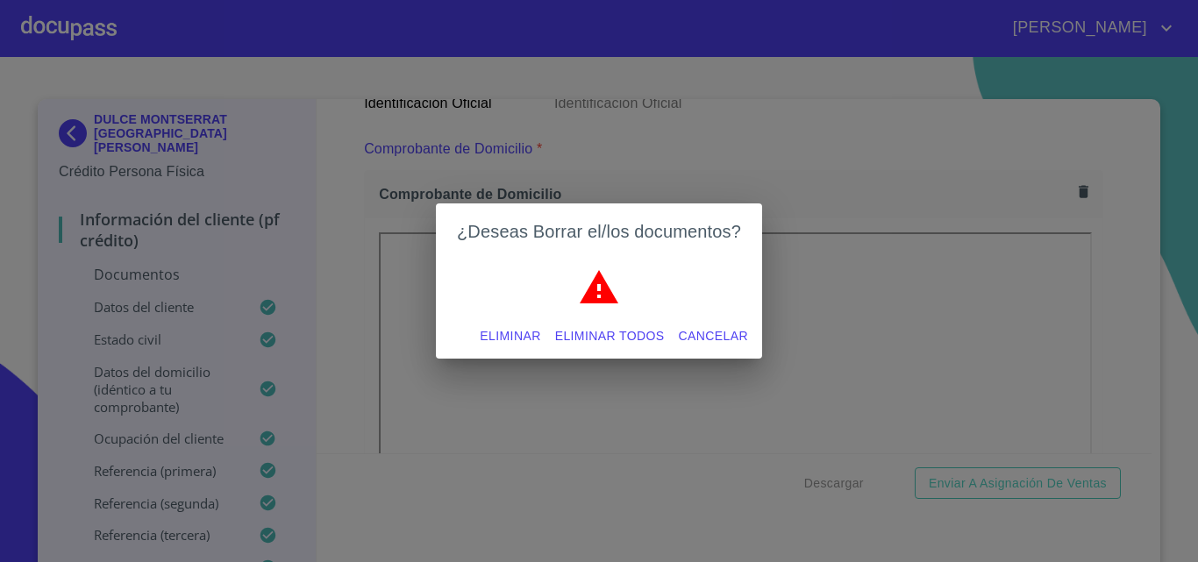
click at [519, 333] on span "Eliminar" at bounding box center [510, 336] width 61 height 22
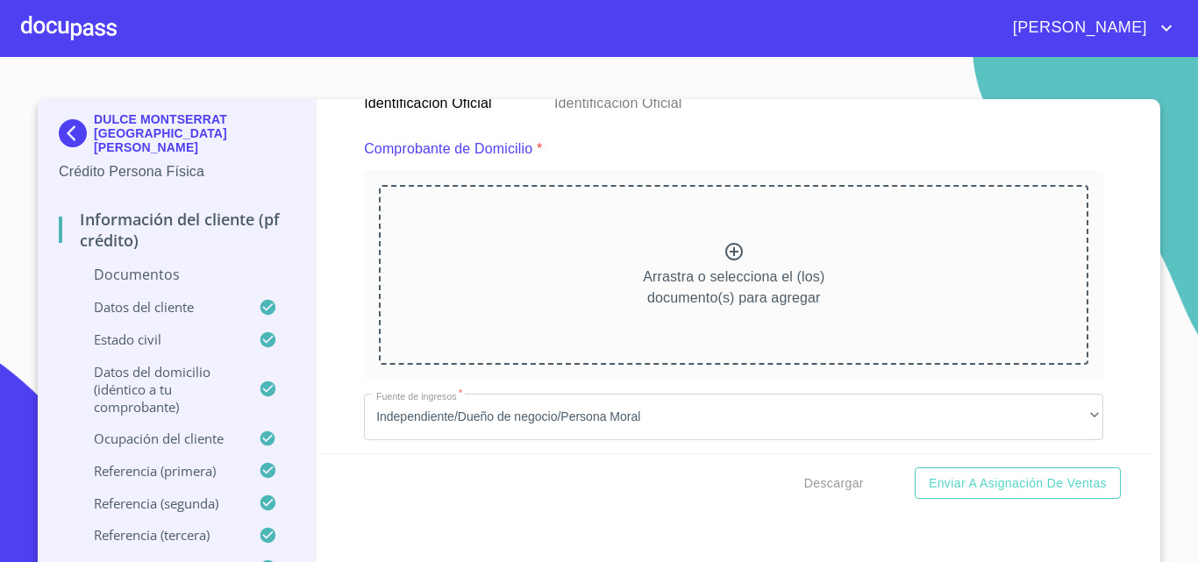
click at [726, 252] on icon at bounding box center [735, 252] width 18 height 18
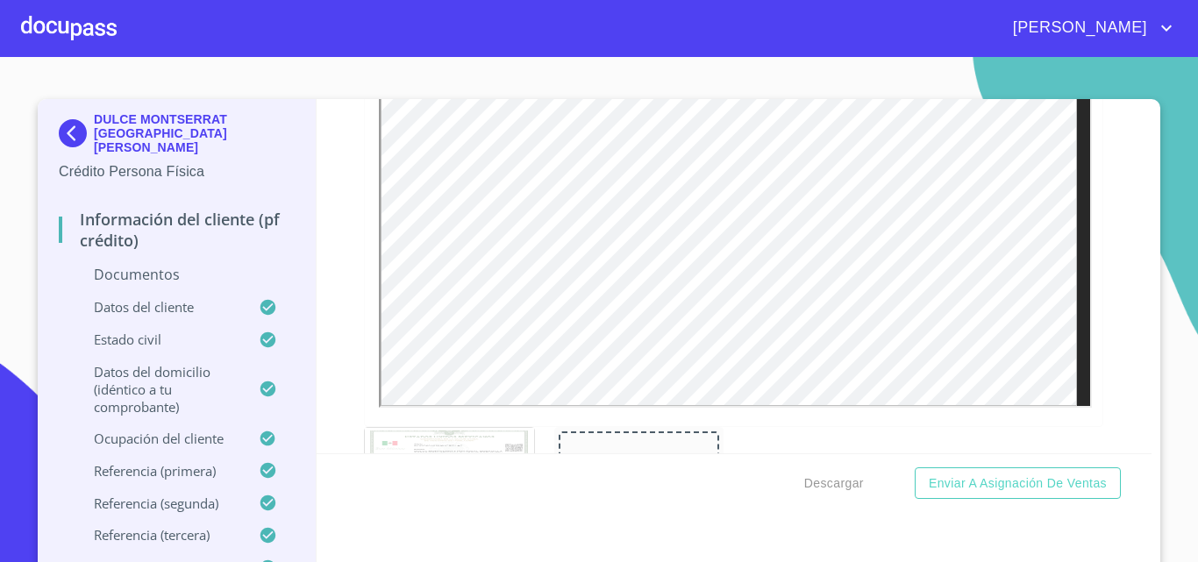
scroll to position [2231, 0]
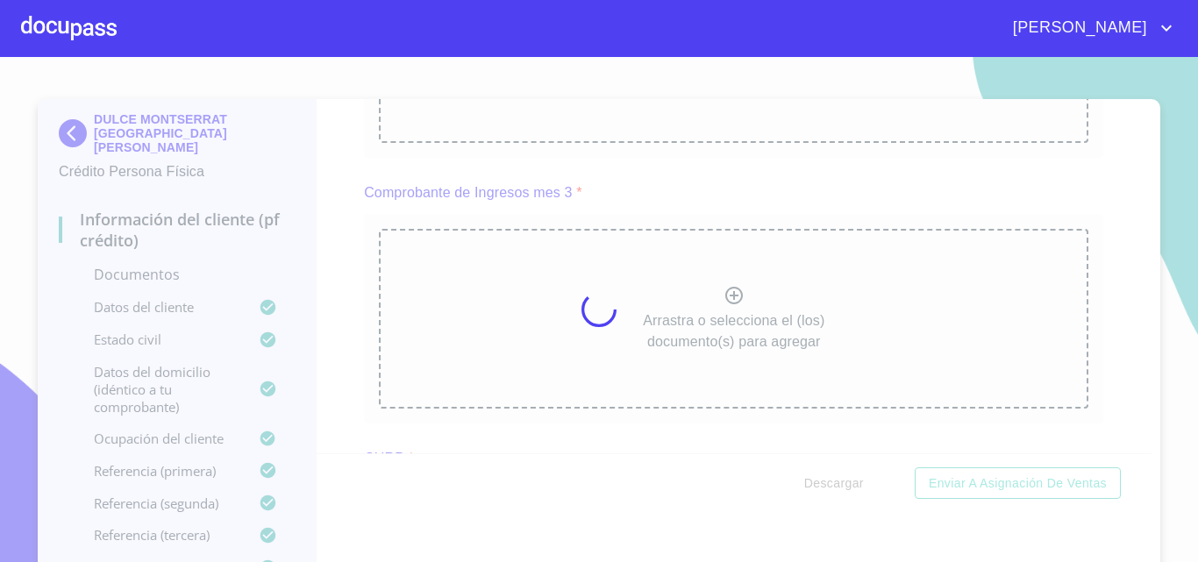
scroll to position [14, 0]
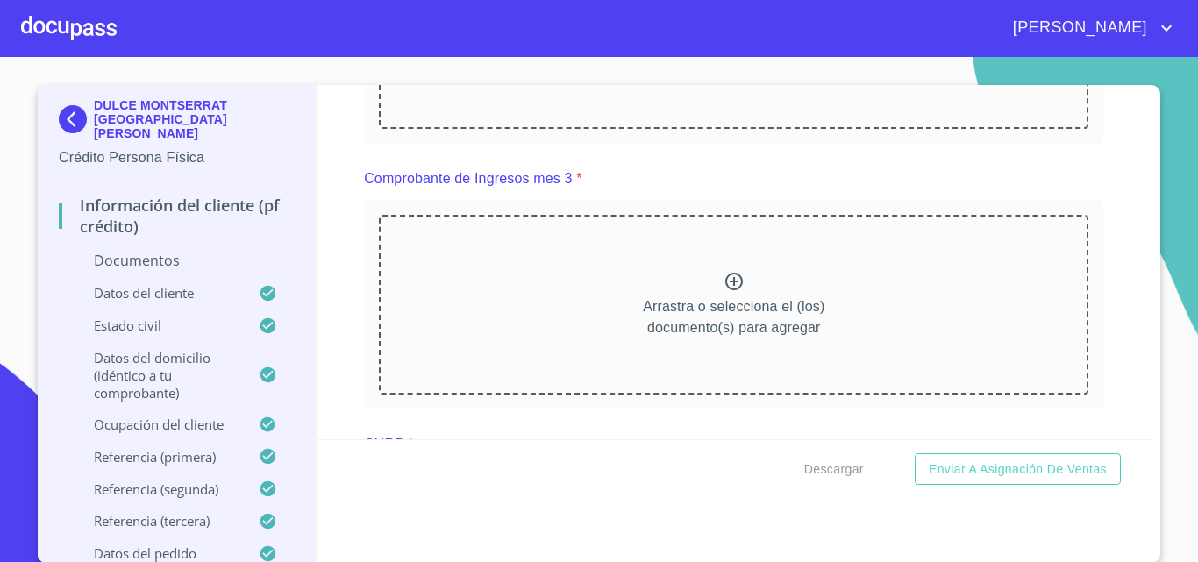
click at [333, 334] on div "Información del cliente (PF crédito) Documentos Documento de identificación.   …" at bounding box center [735, 262] width 836 height 354
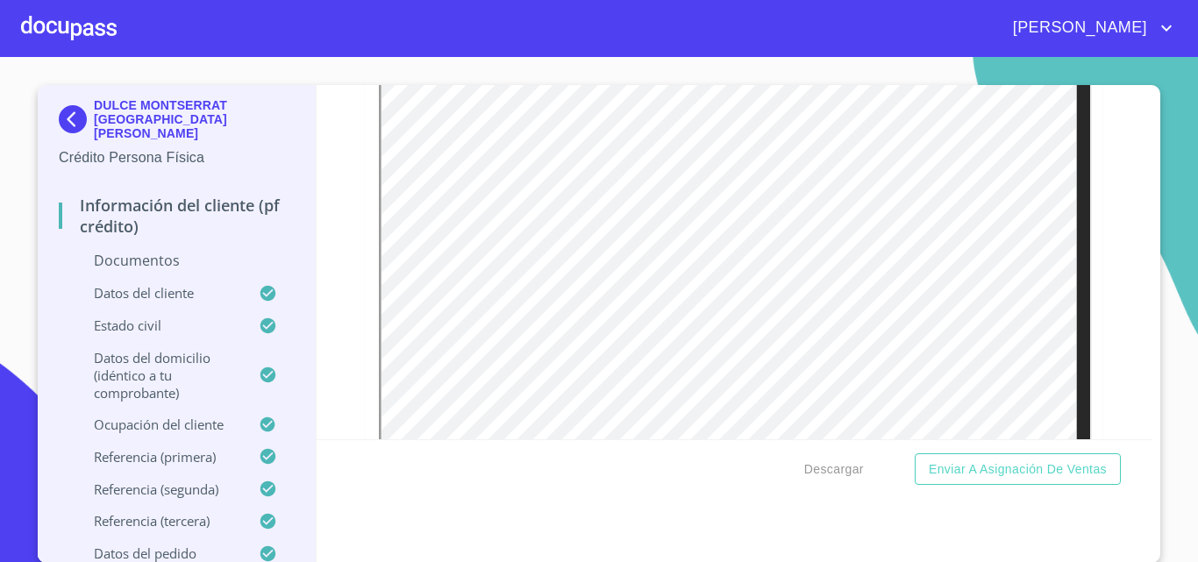
scroll to position [2868, 0]
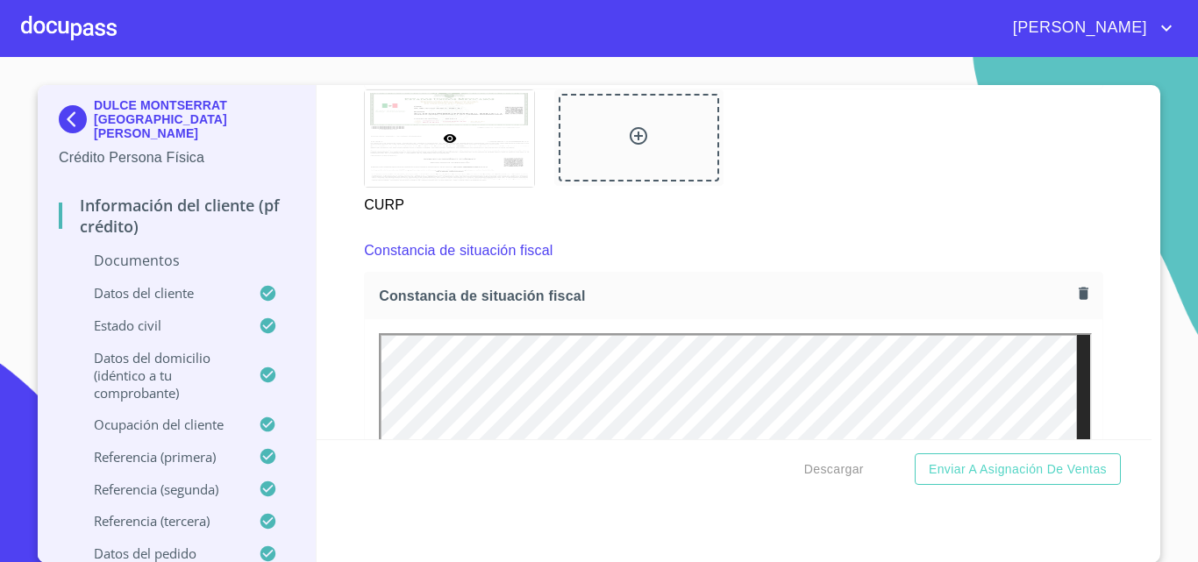
scroll to position [3745, 0]
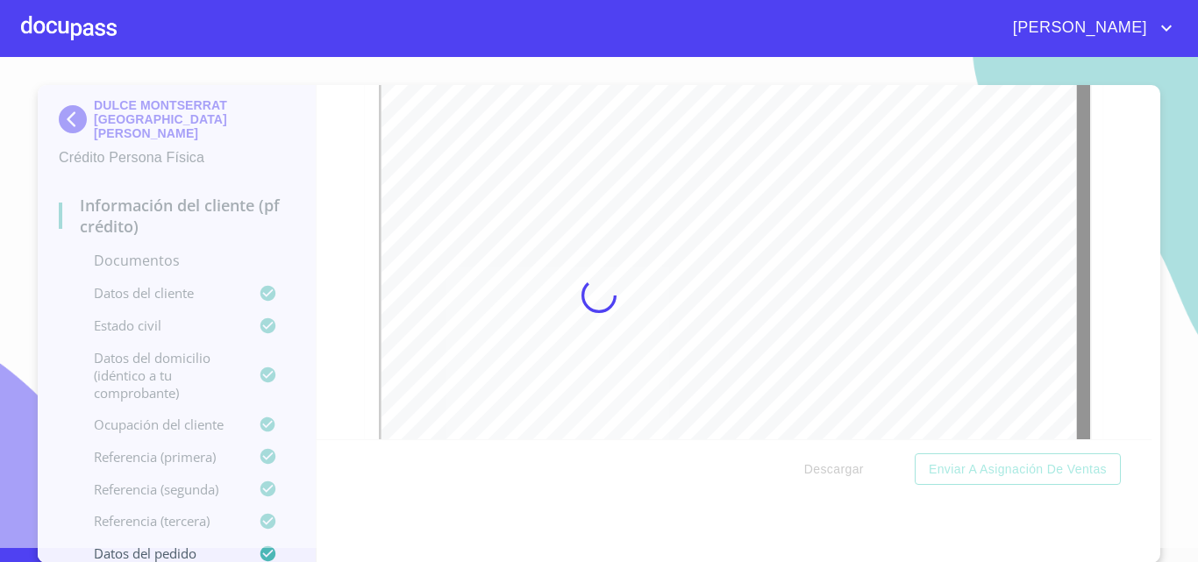
click at [207, 41] on div "[PERSON_NAME]" at bounding box center [647, 28] width 1061 height 28
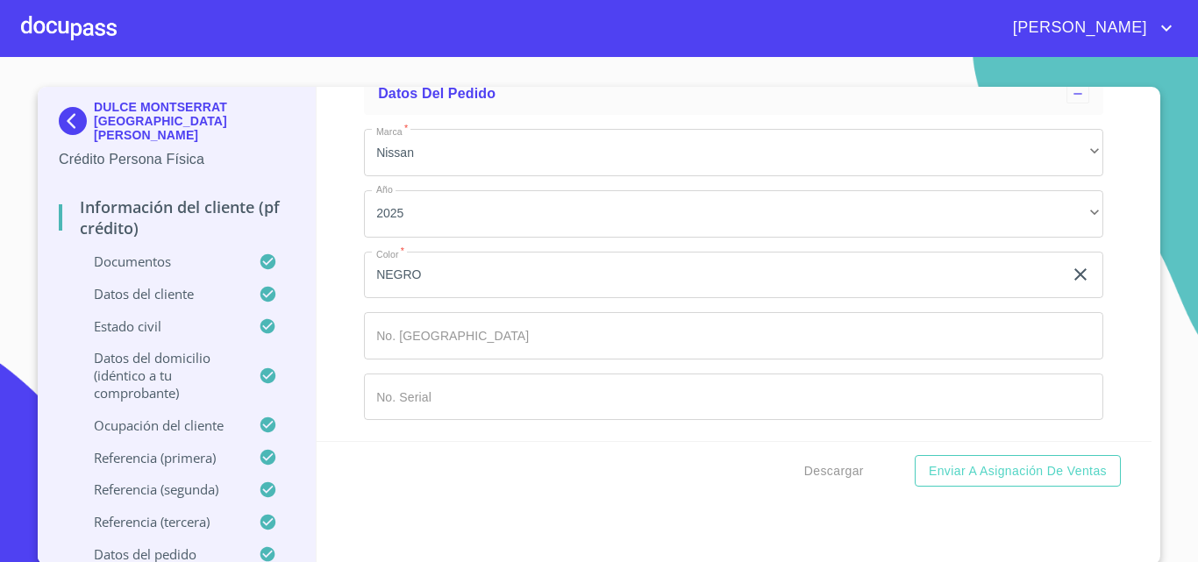
scroll to position [10652, 0]
click at [825, 470] on span "Descargar" at bounding box center [835, 472] width 60 height 22
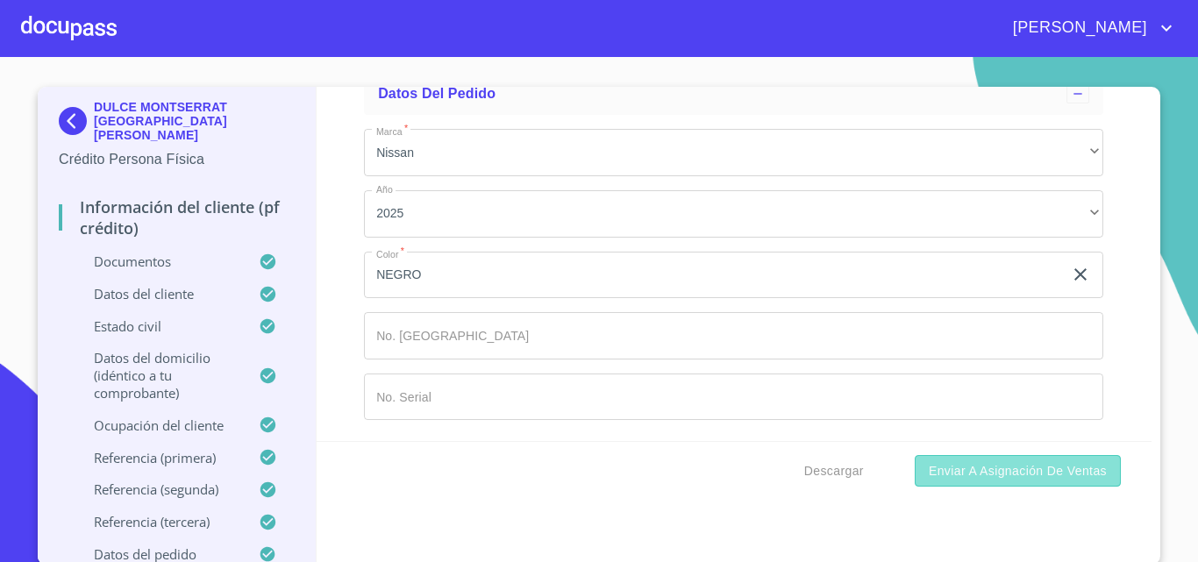
click at [948, 478] on span "Enviar a Asignación de Ventas" at bounding box center [1018, 472] width 178 height 22
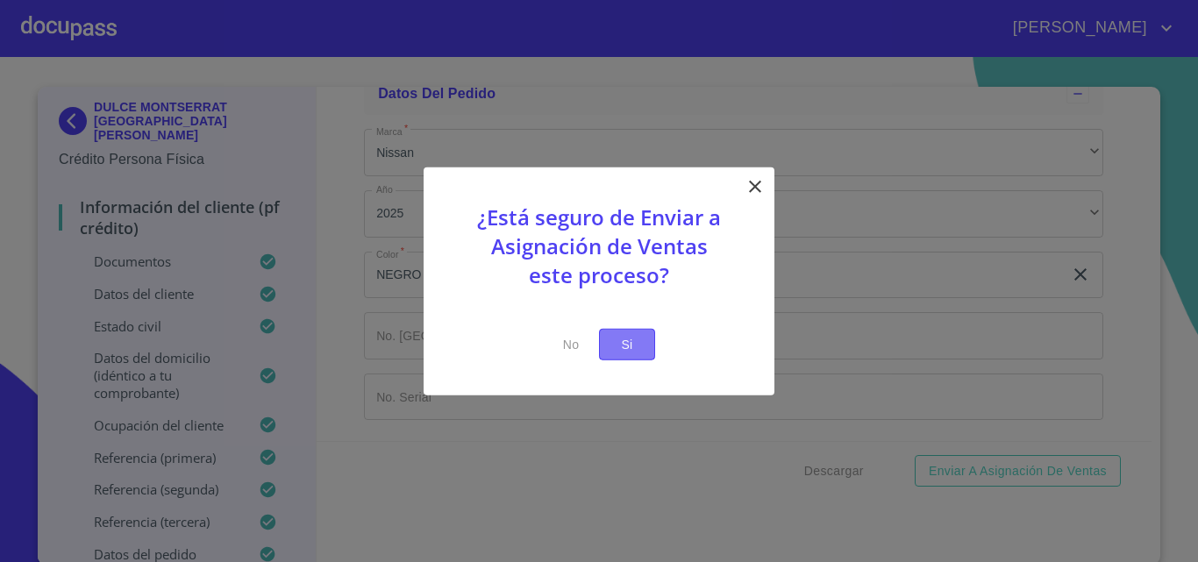
click at [612, 344] on button "Si" at bounding box center [627, 344] width 56 height 32
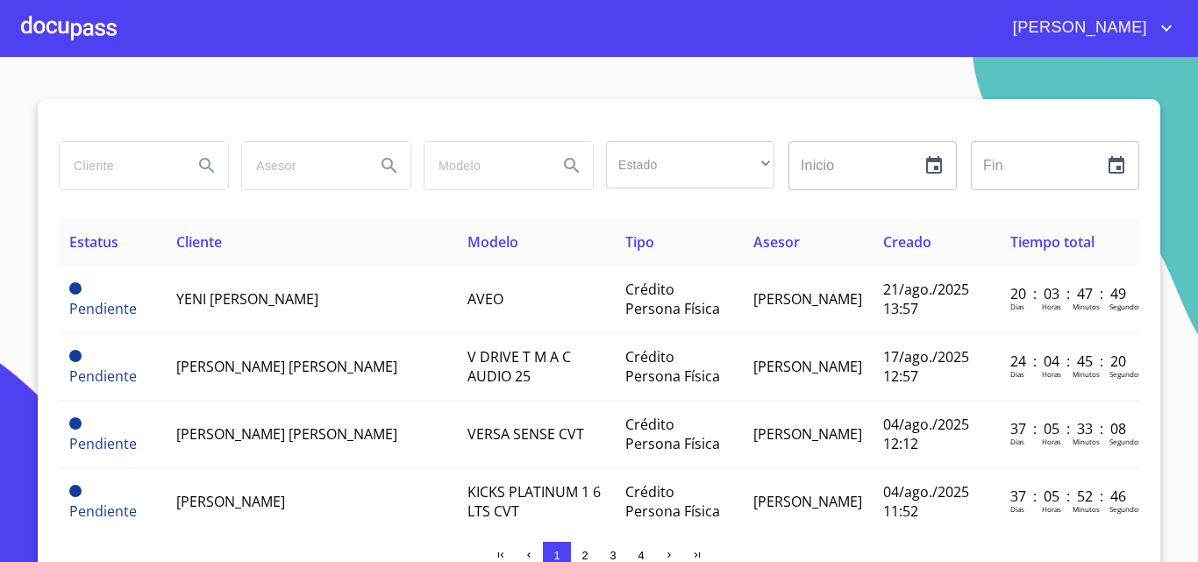
click at [84, 32] on div at bounding box center [69, 28] width 96 height 56
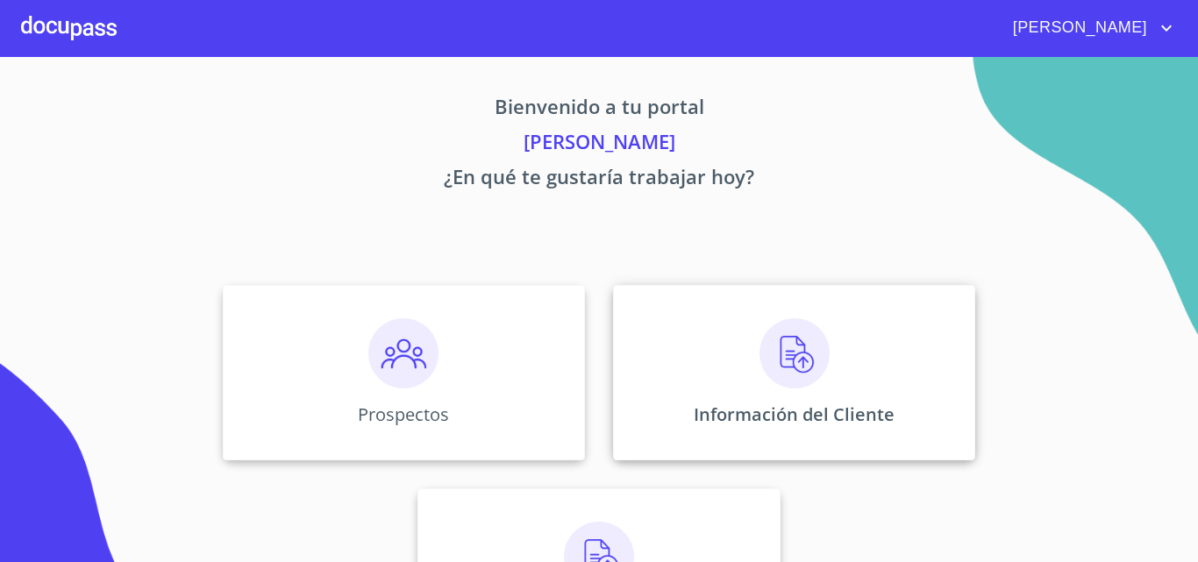
click at [790, 355] on img at bounding box center [795, 353] width 70 height 70
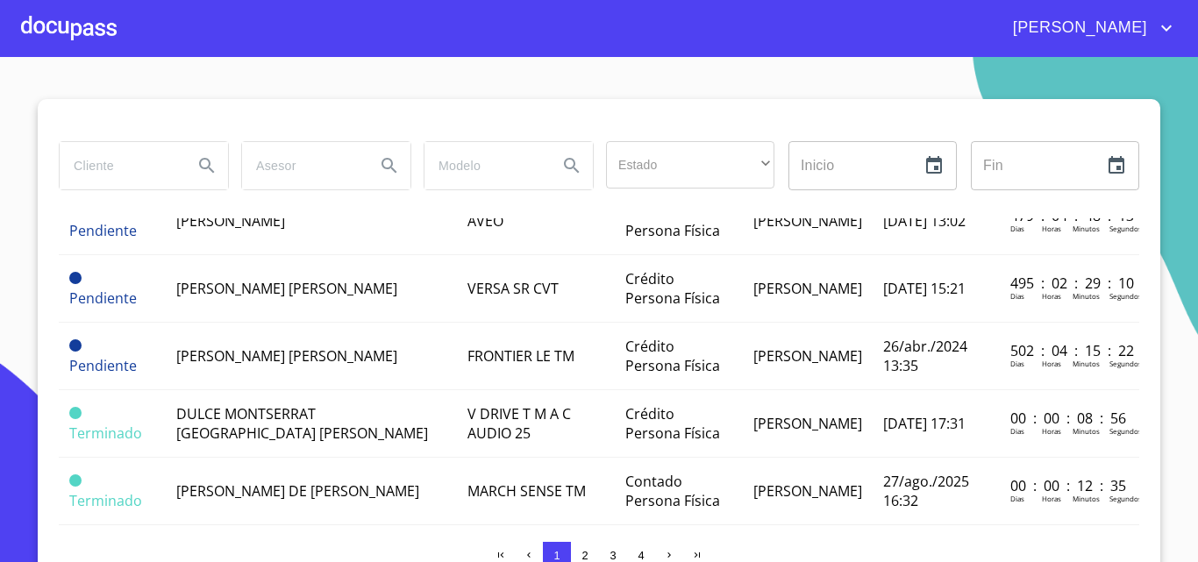
scroll to position [1292, 0]
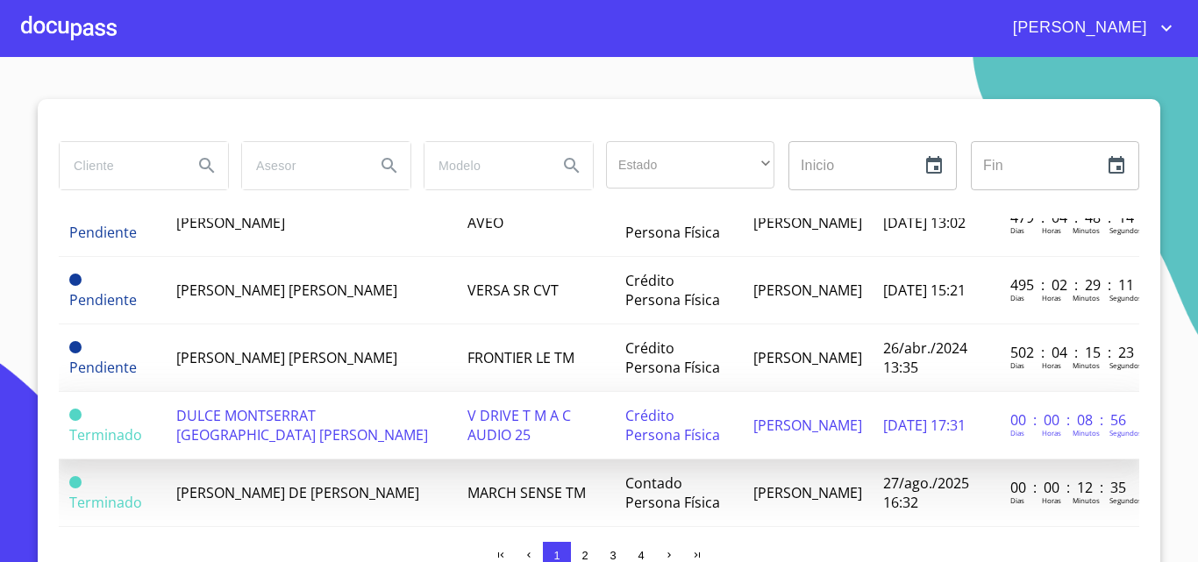
click at [277, 433] on span "DULCE MONTSERRAT [GEOGRAPHIC_DATA] [PERSON_NAME]" at bounding box center [302, 425] width 252 height 39
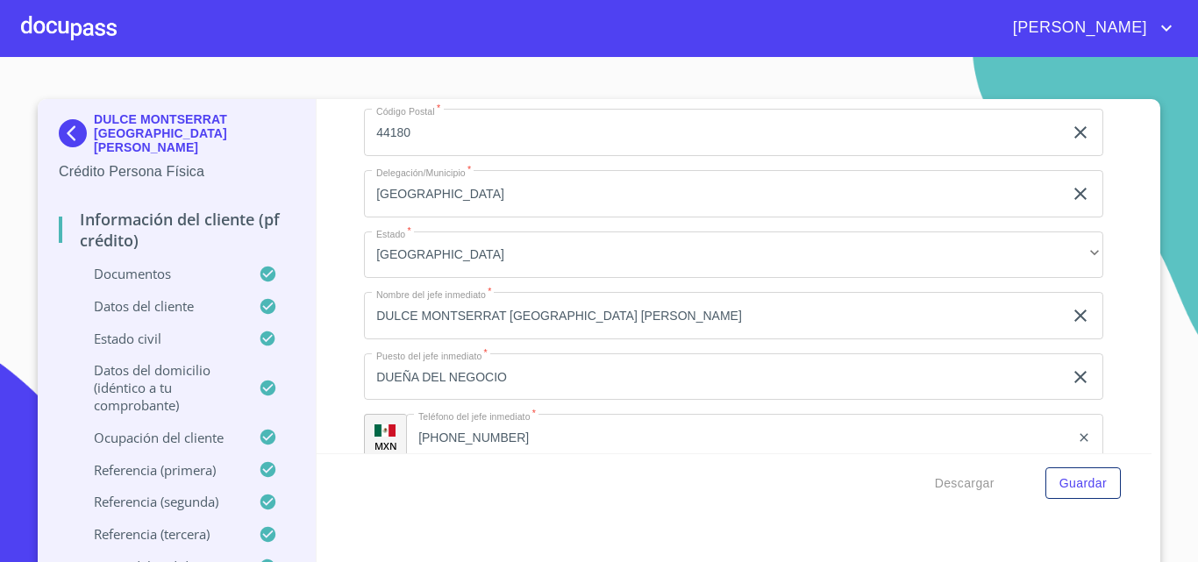
scroll to position [7720, 0]
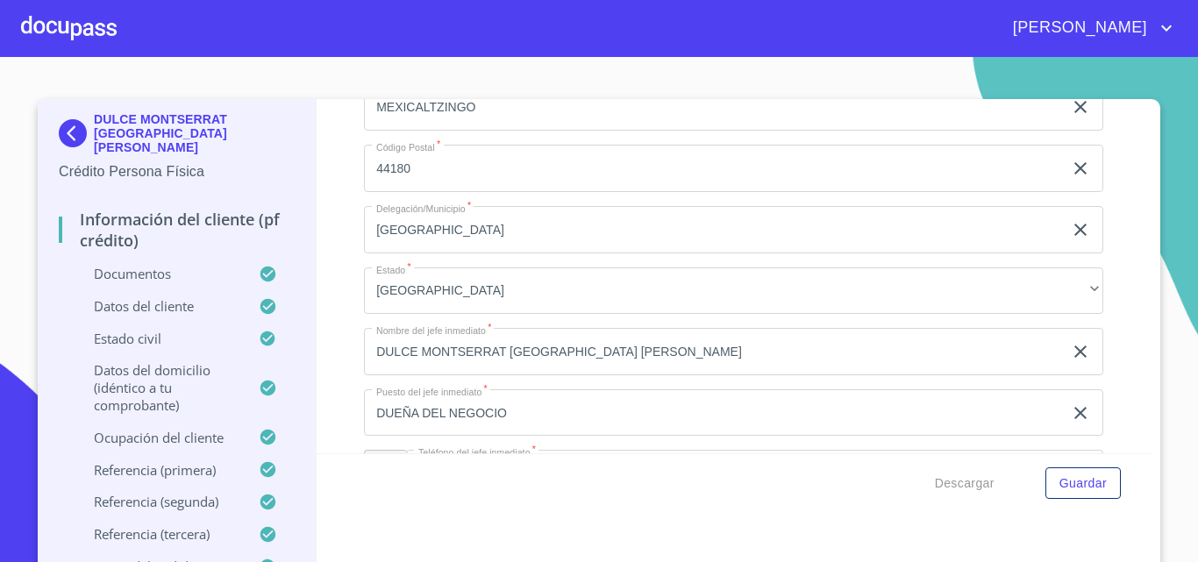
drag, startPoint x: 366, startPoint y: 307, endPoint x: 647, endPoint y: 311, distance: 281.6
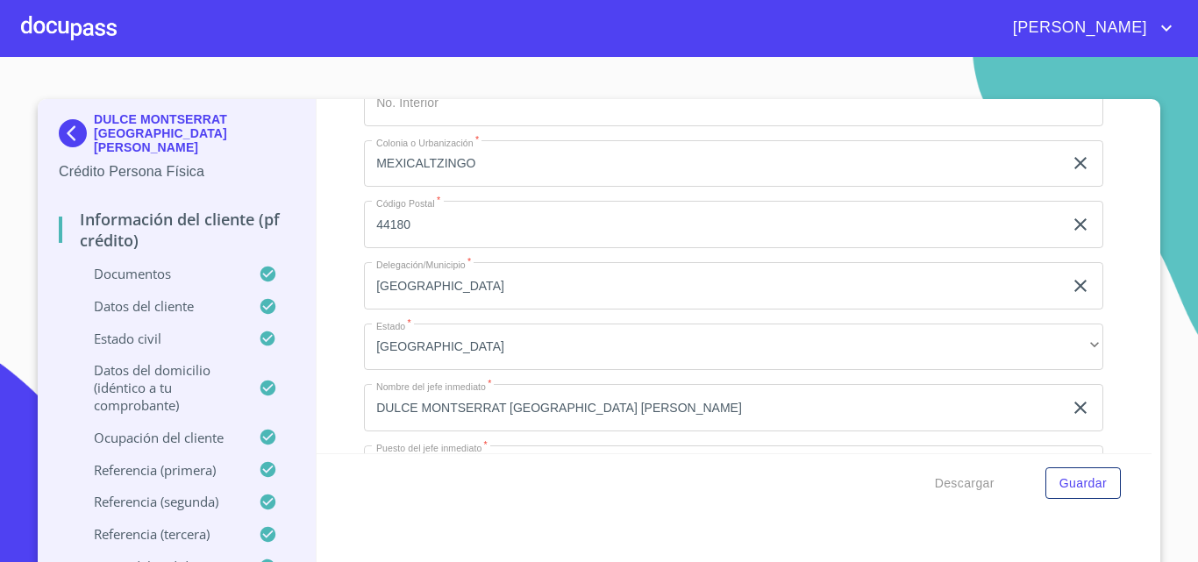
scroll to position [7633, 0]
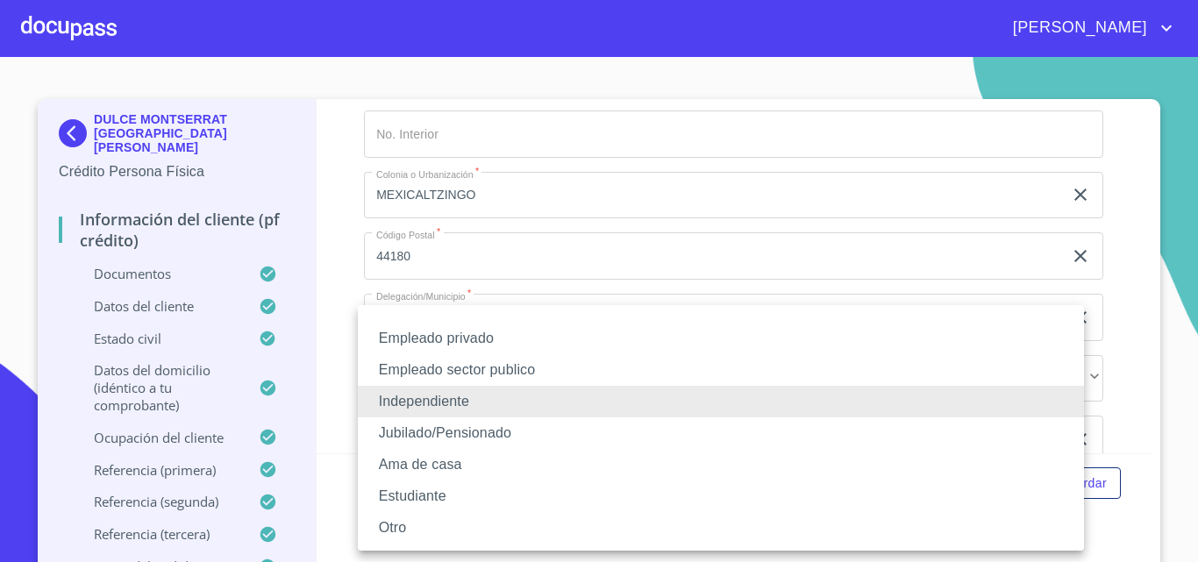
click at [397, 338] on li "Empleado privado" at bounding box center [721, 339] width 726 height 32
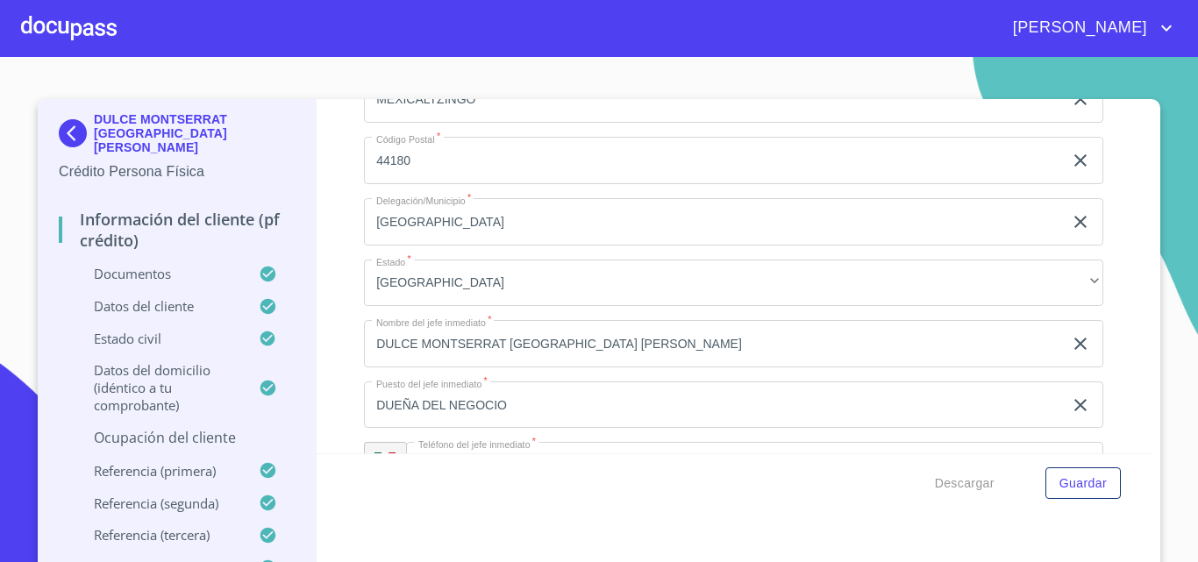
scroll to position [7808, 0]
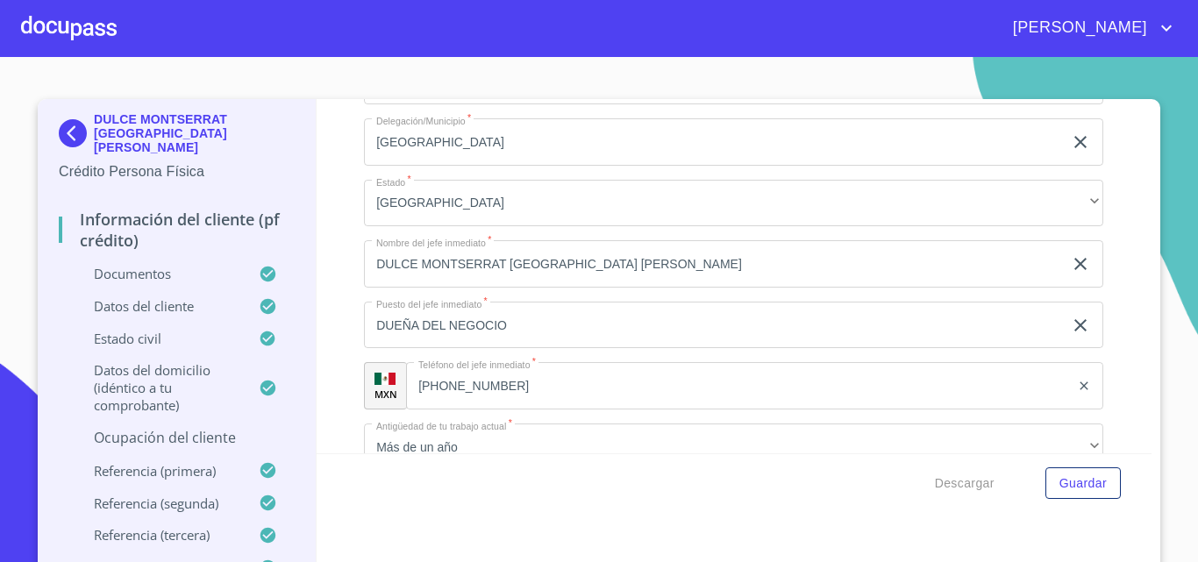
click at [337, 307] on div "Información del cliente (PF crédito) Documentos Documento de identificación.   …" at bounding box center [735, 276] width 836 height 354
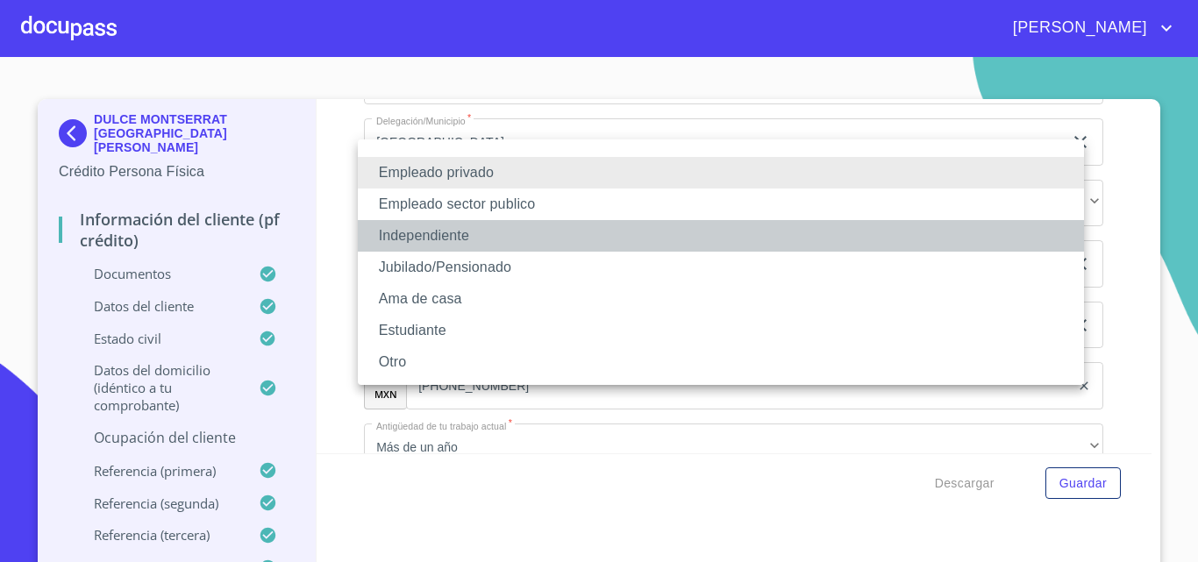
click at [392, 233] on li "Independiente" at bounding box center [721, 236] width 726 height 32
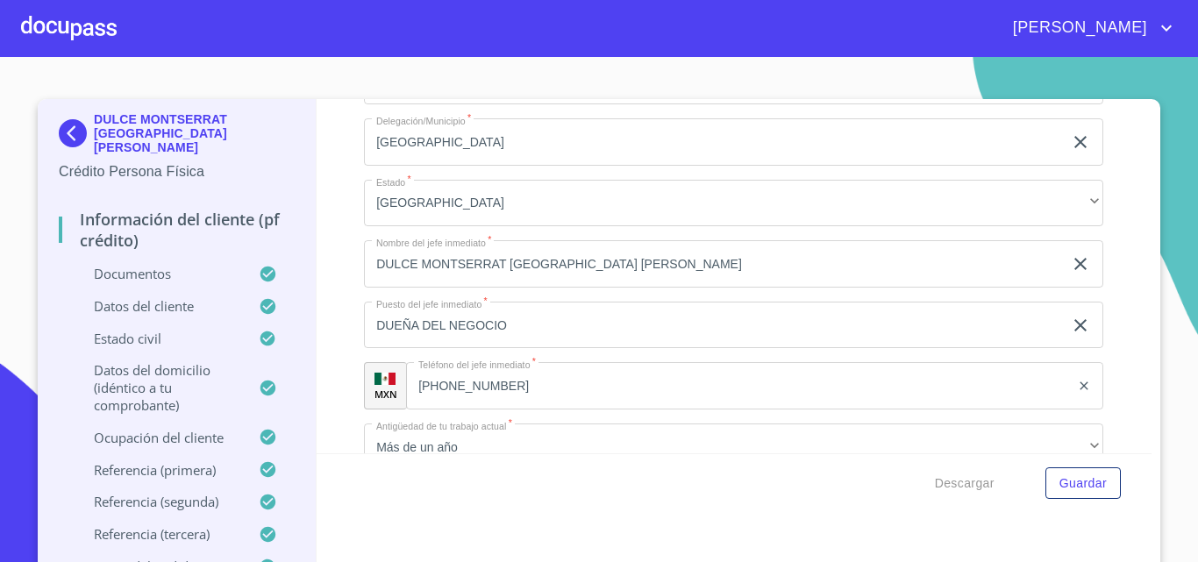
click at [344, 236] on div "Información del cliente (PF crédito) Documentos Documento de identificación.   …" at bounding box center [735, 276] width 836 height 354
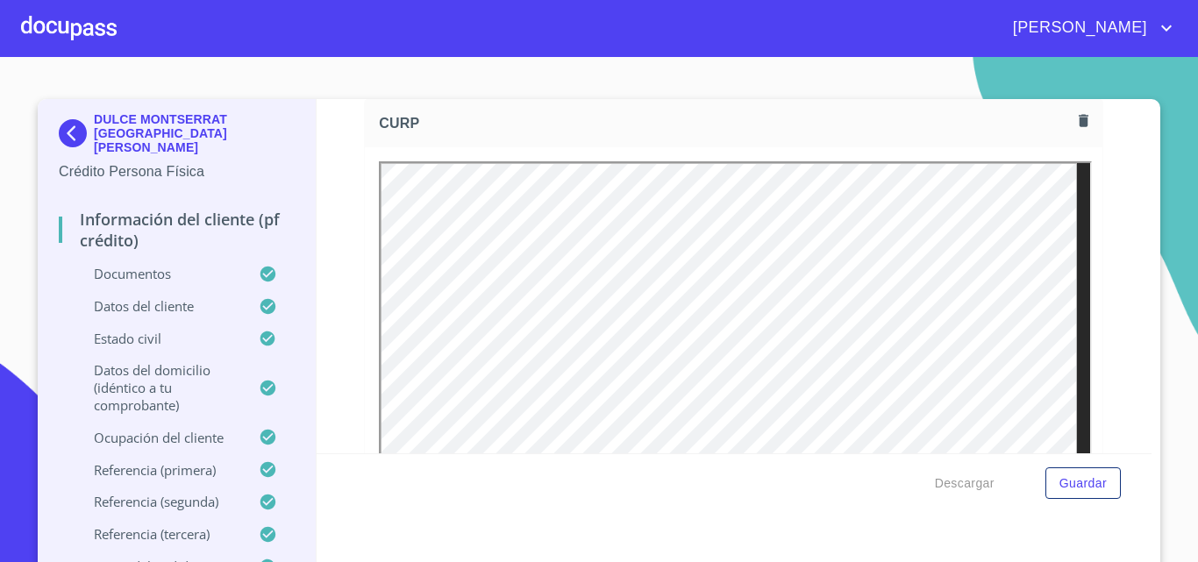
scroll to position [3685, 0]
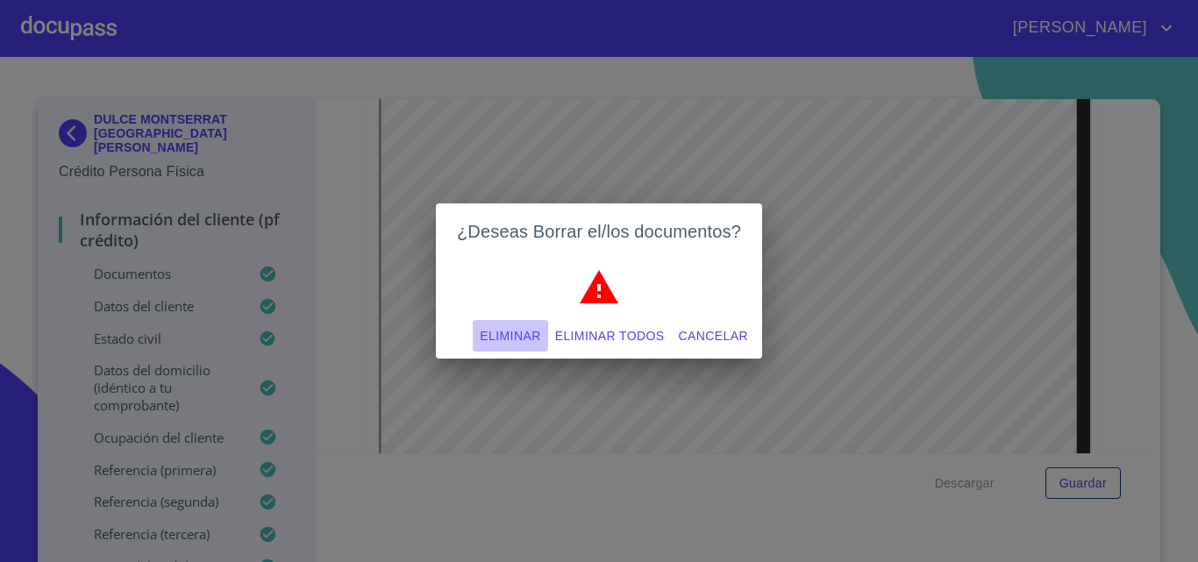
click at [487, 332] on span "Eliminar" at bounding box center [510, 336] width 61 height 22
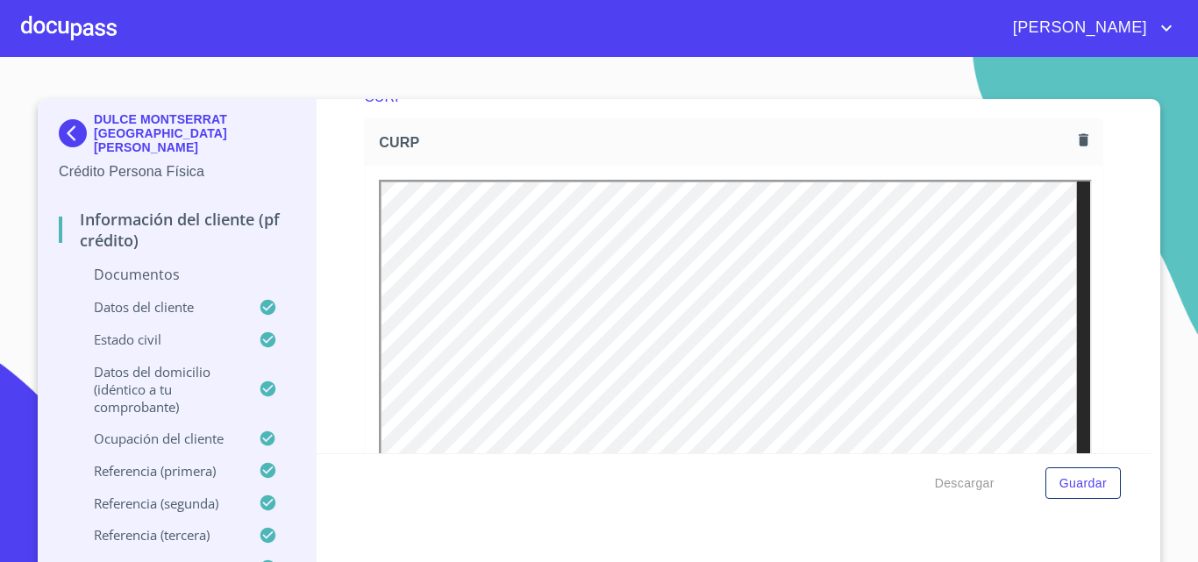
scroll to position [2983, 0]
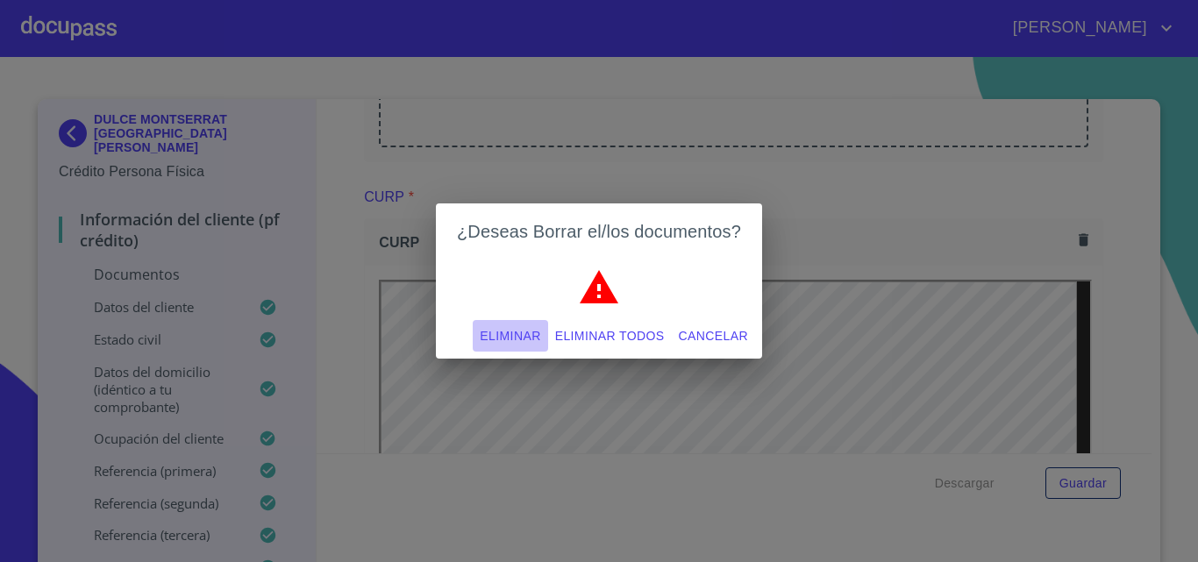
click at [500, 340] on span "Eliminar" at bounding box center [510, 336] width 61 height 22
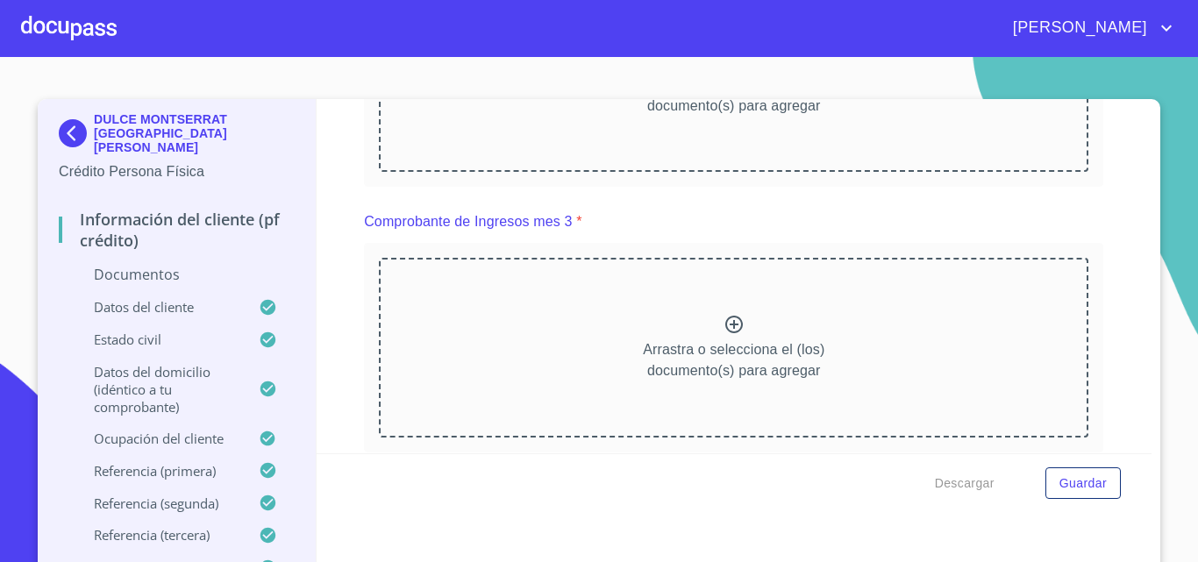
scroll to position [2193, 0]
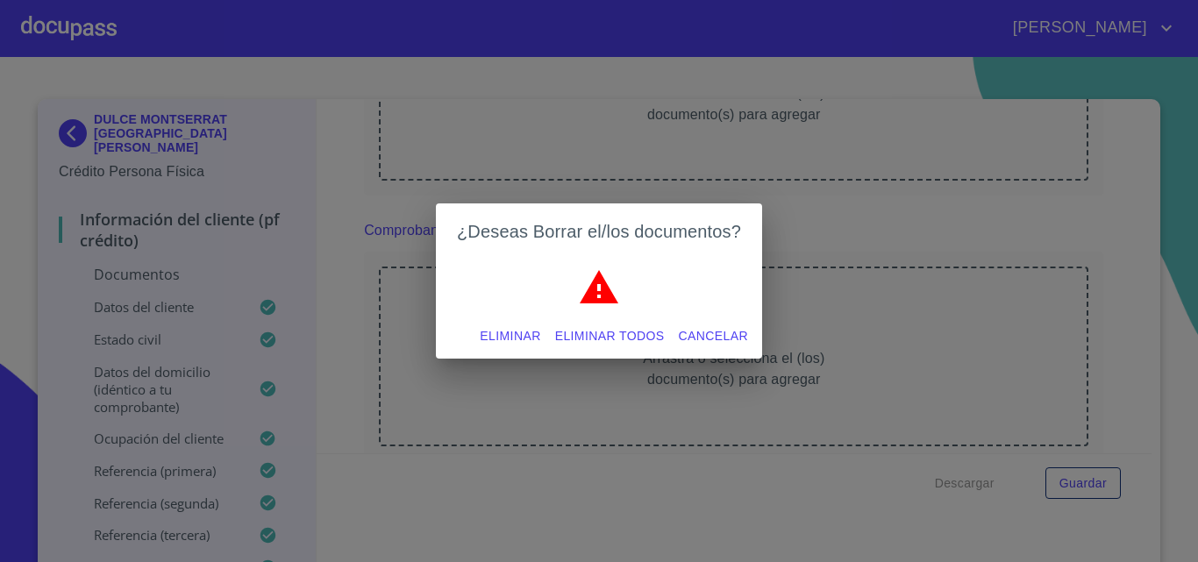
click at [518, 340] on span "Eliminar" at bounding box center [510, 336] width 61 height 22
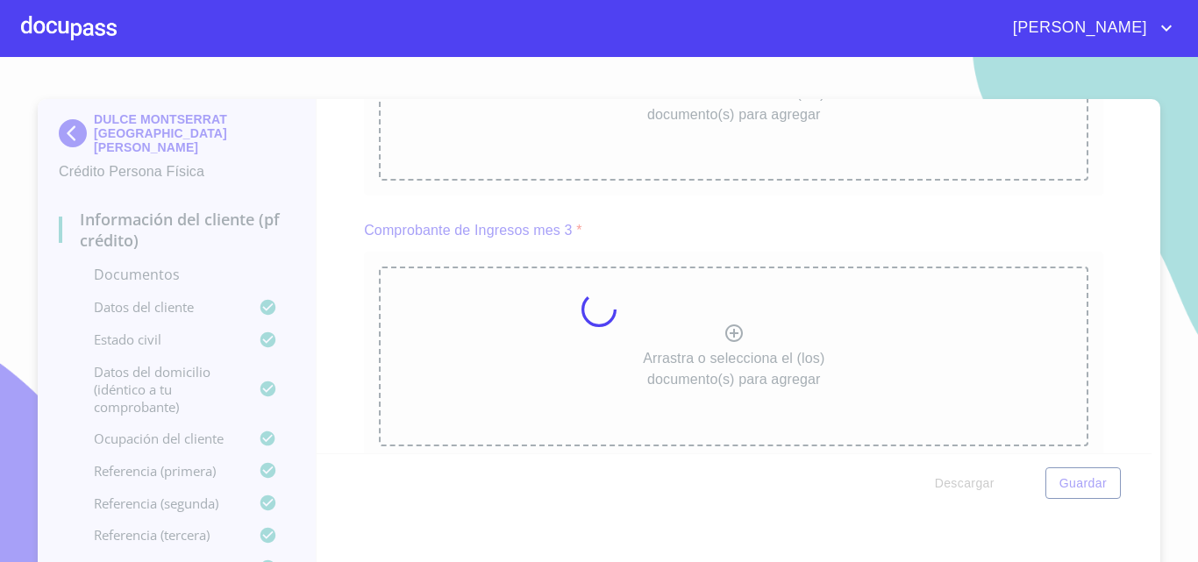
scroll to position [15, 0]
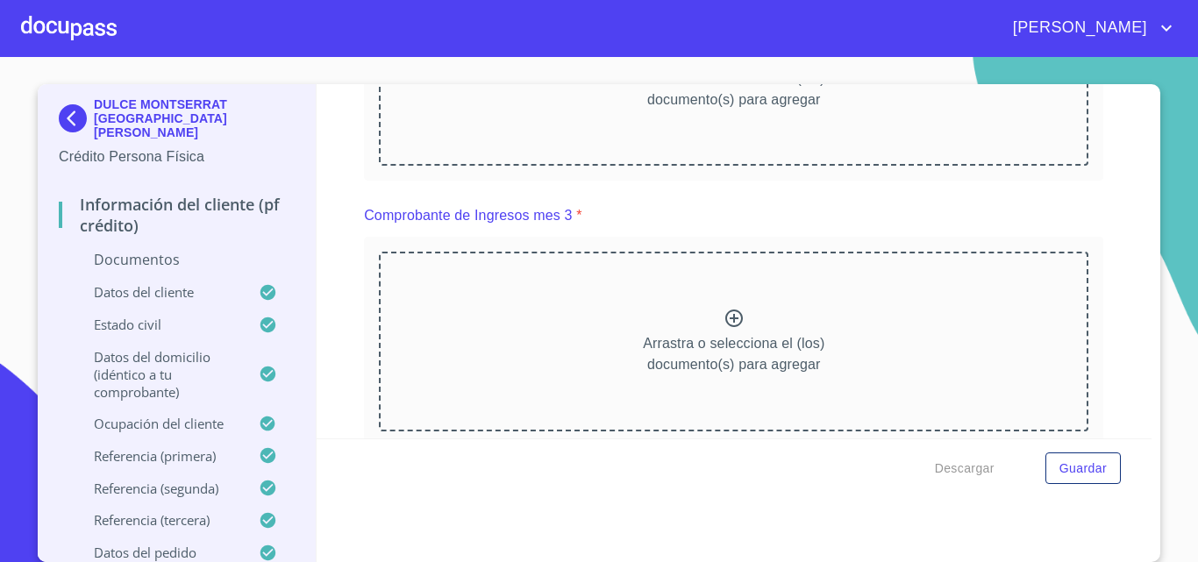
click at [346, 266] on div "Información del cliente (PF crédito) Documentos Documento de identificación.   …" at bounding box center [735, 261] width 836 height 354
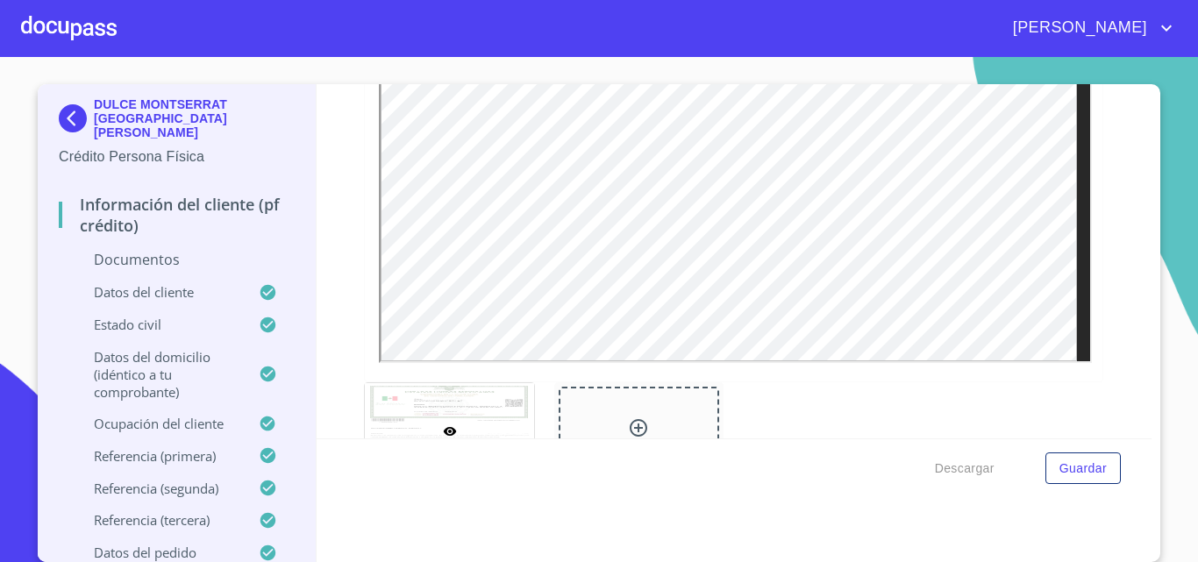
scroll to position [3071, 0]
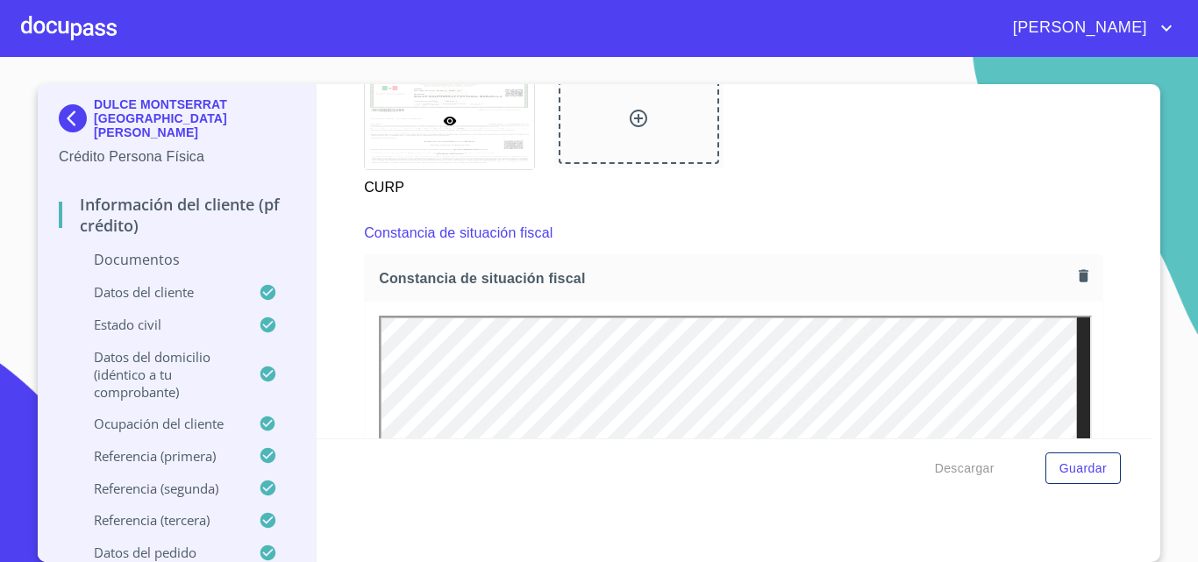
scroll to position [3685, 0]
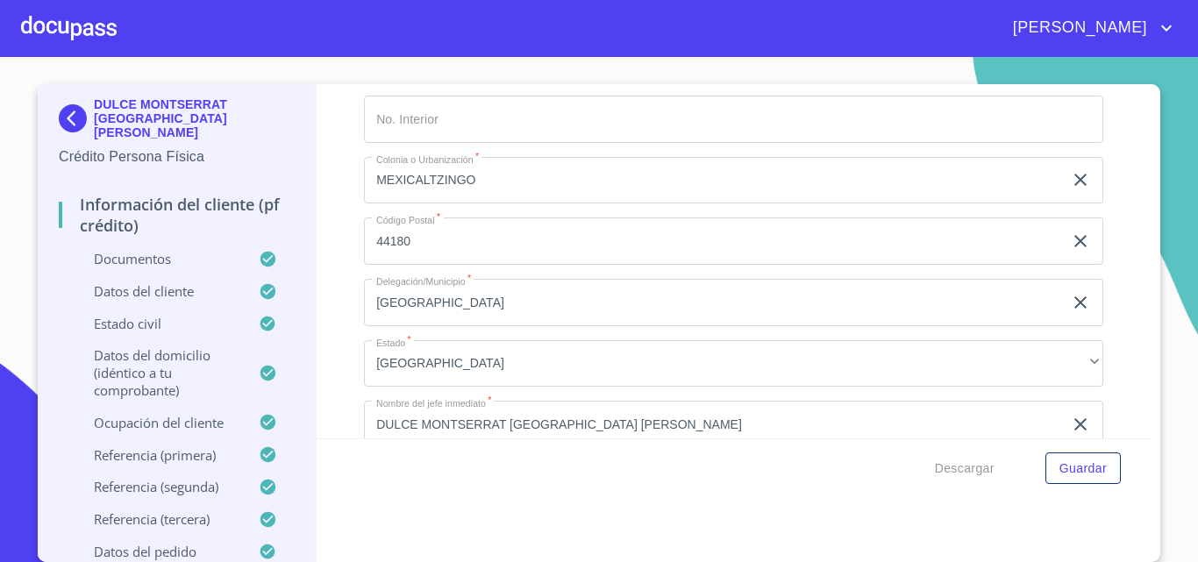
scroll to position [7808, 0]
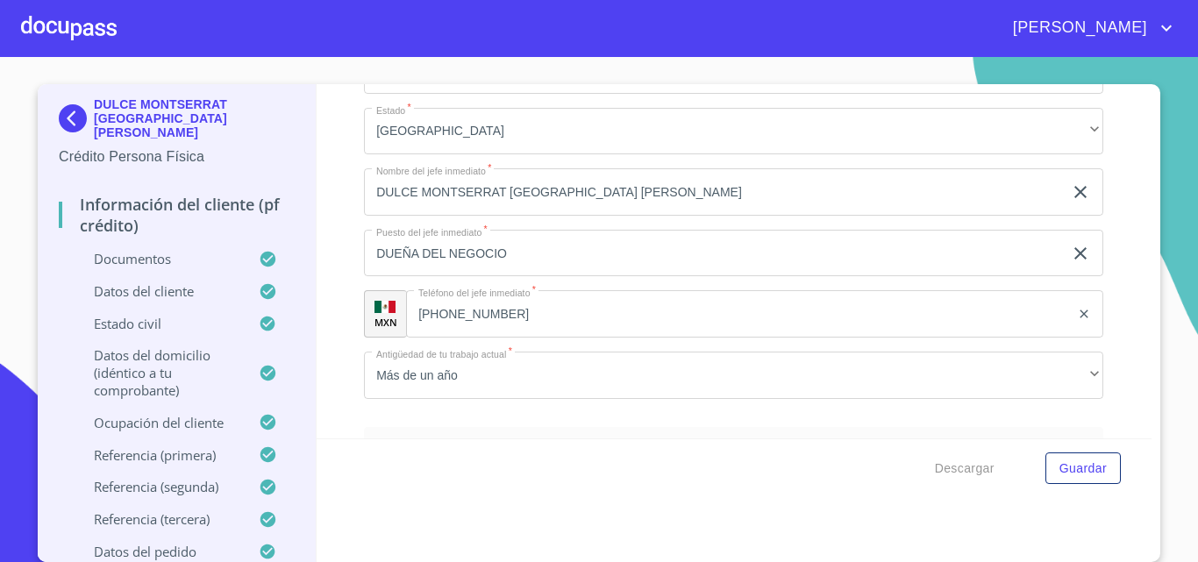
scroll to position [7896, 0]
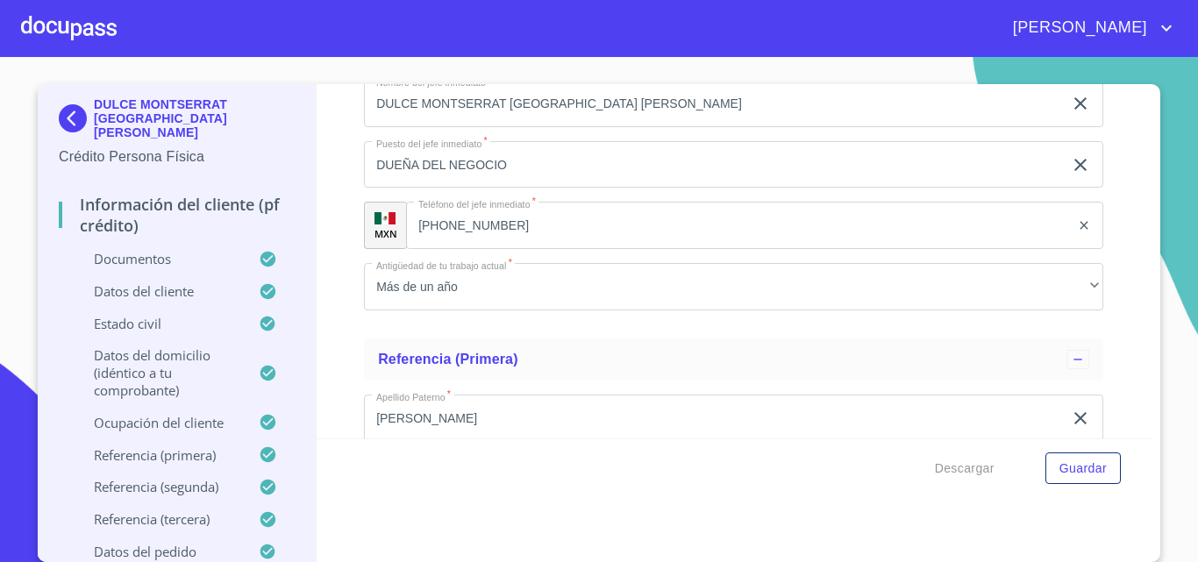
scroll to position [7984, 0]
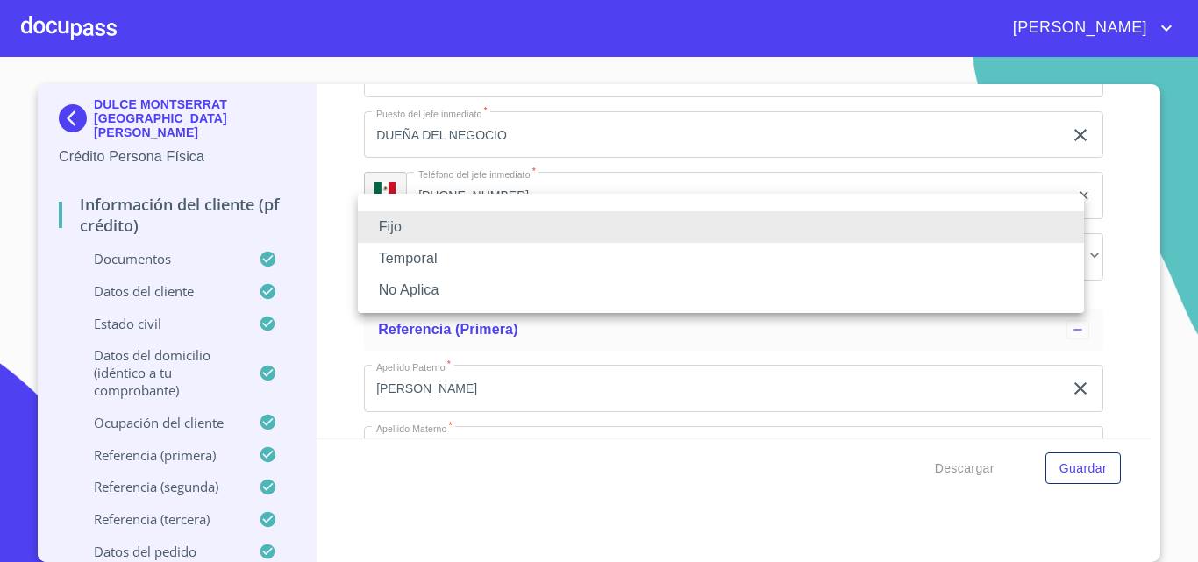
click at [429, 291] on li "No Aplica" at bounding box center [721, 291] width 726 height 32
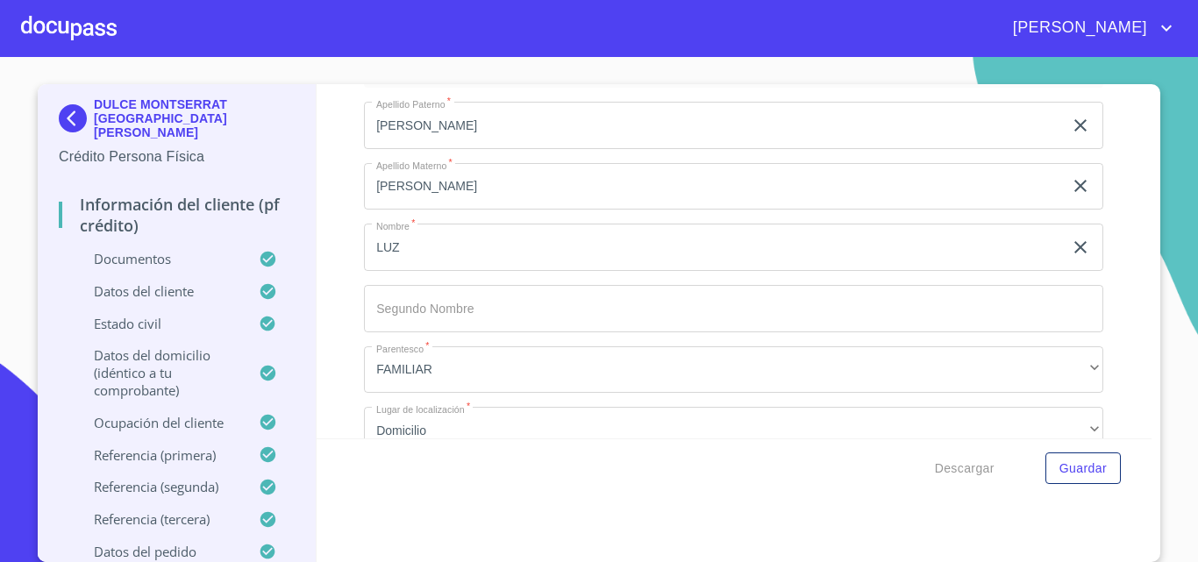
scroll to position [8335, 0]
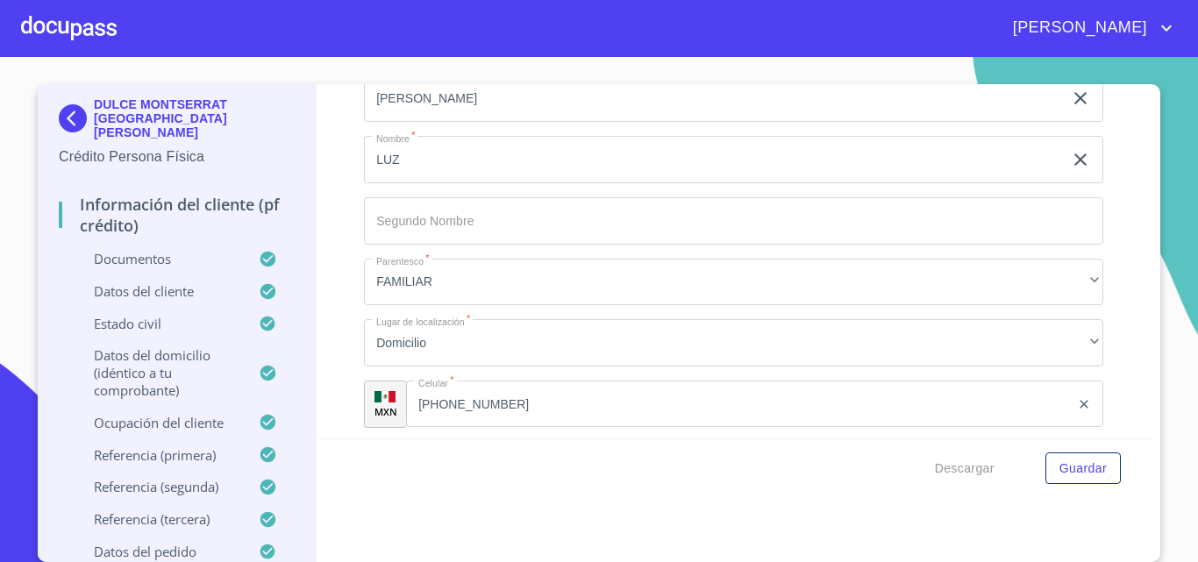
type input "F"
type input "5"
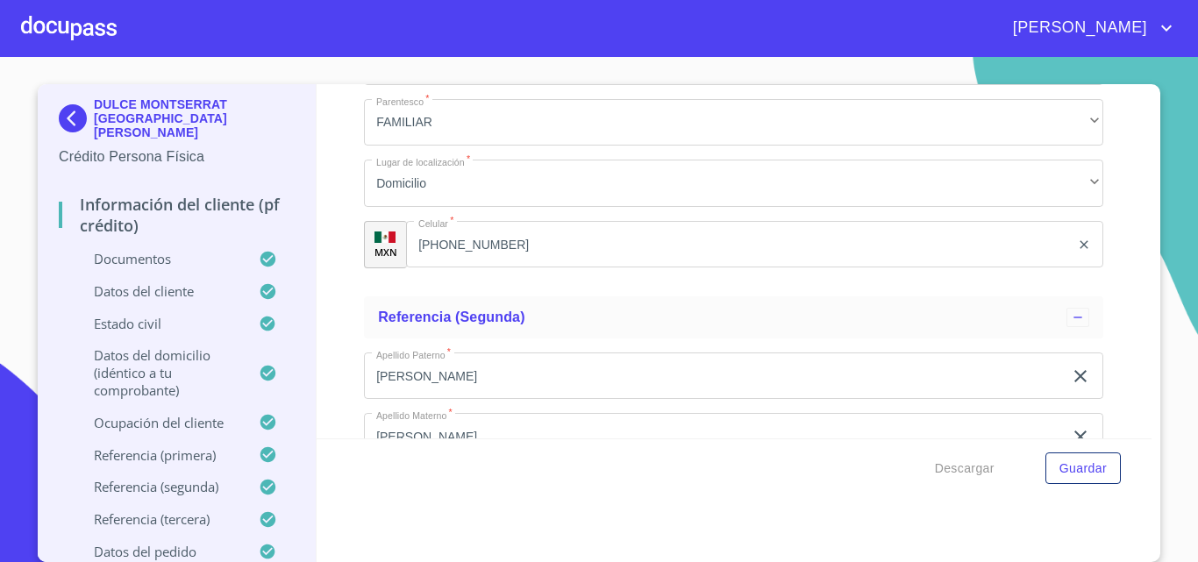
scroll to position [8510, 0]
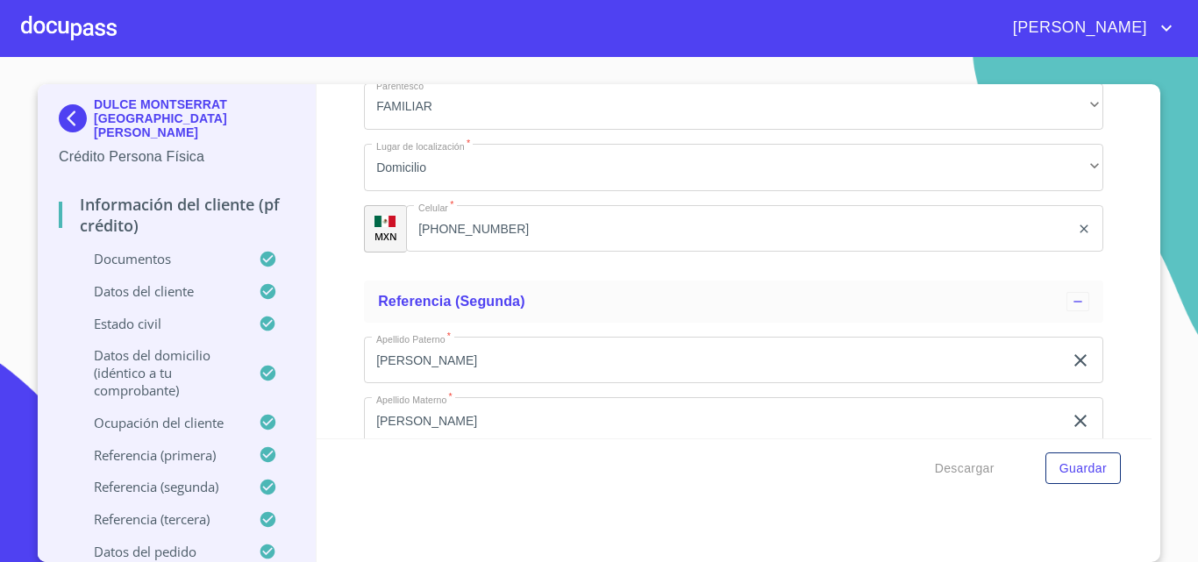
type input "M"
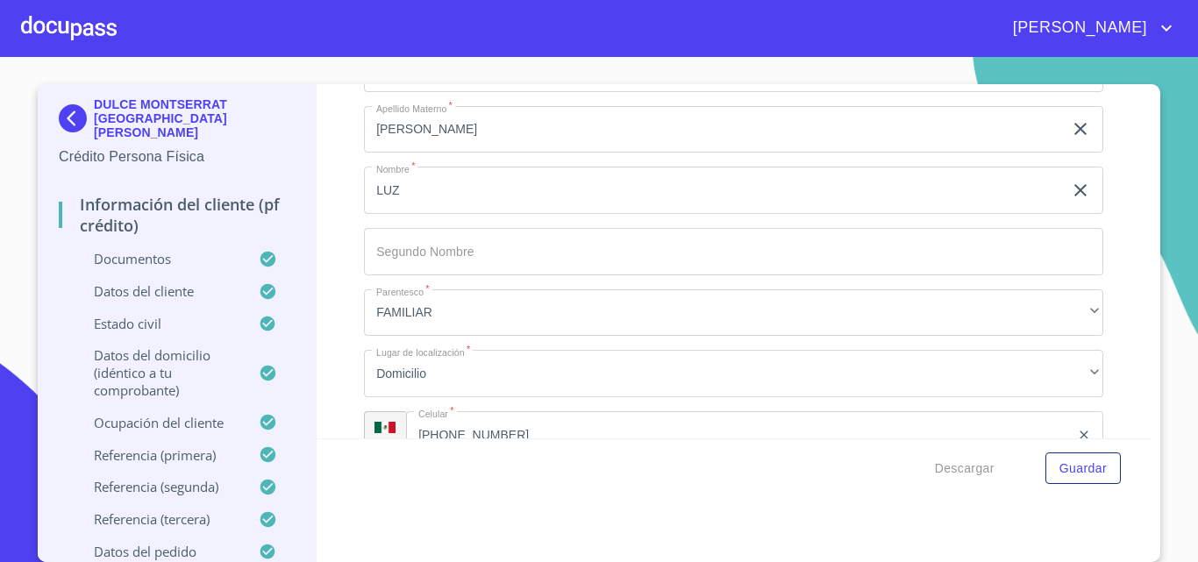
scroll to position [8247, 0]
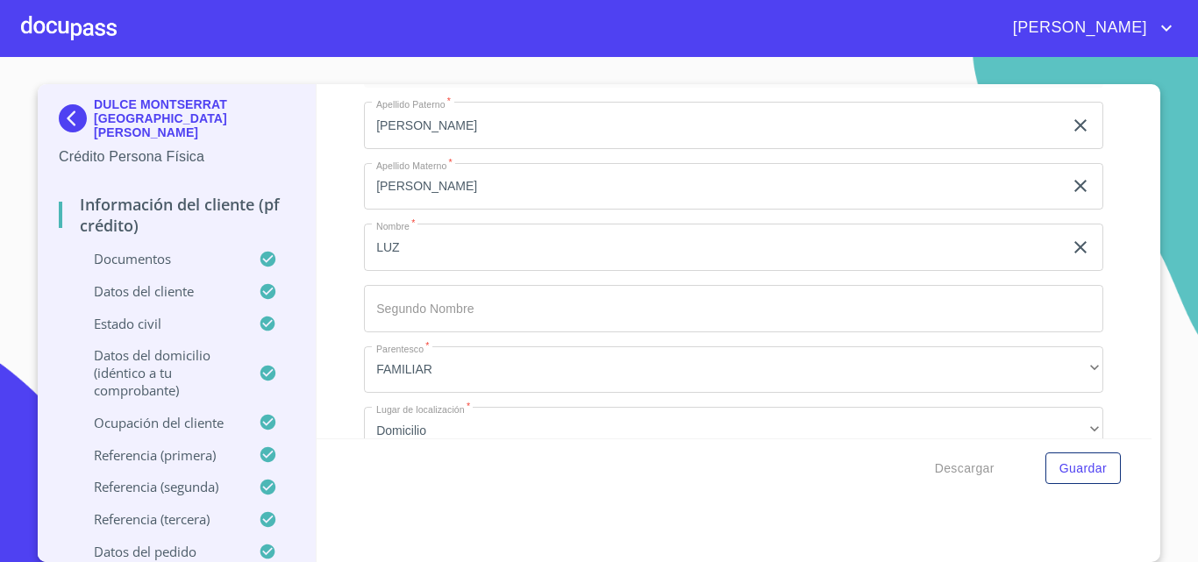
type input "[PERSON_NAME]"
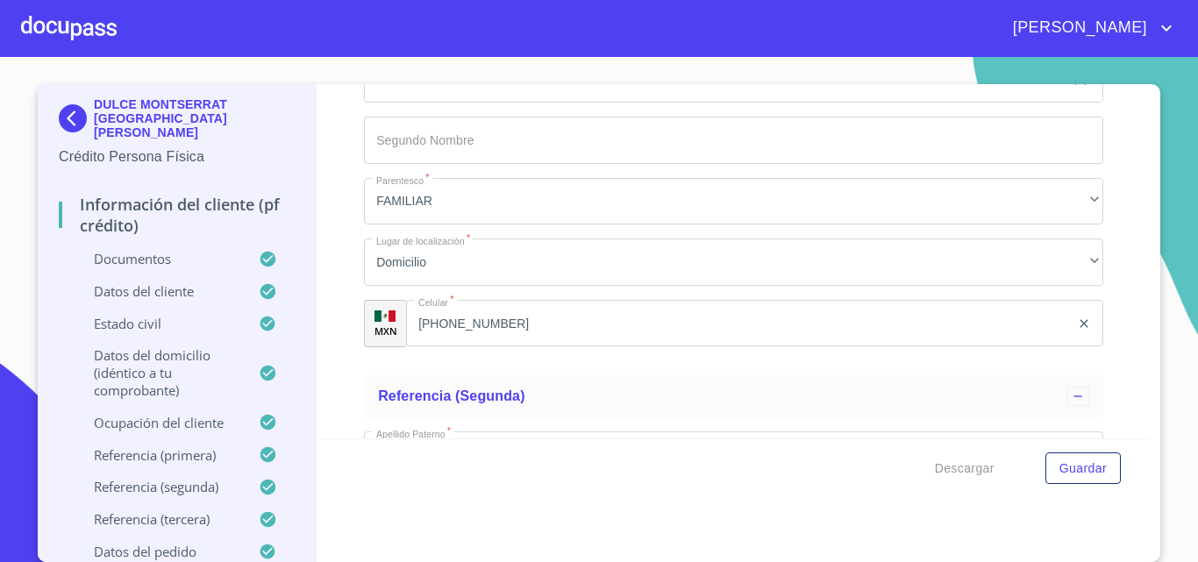
scroll to position [8422, 0]
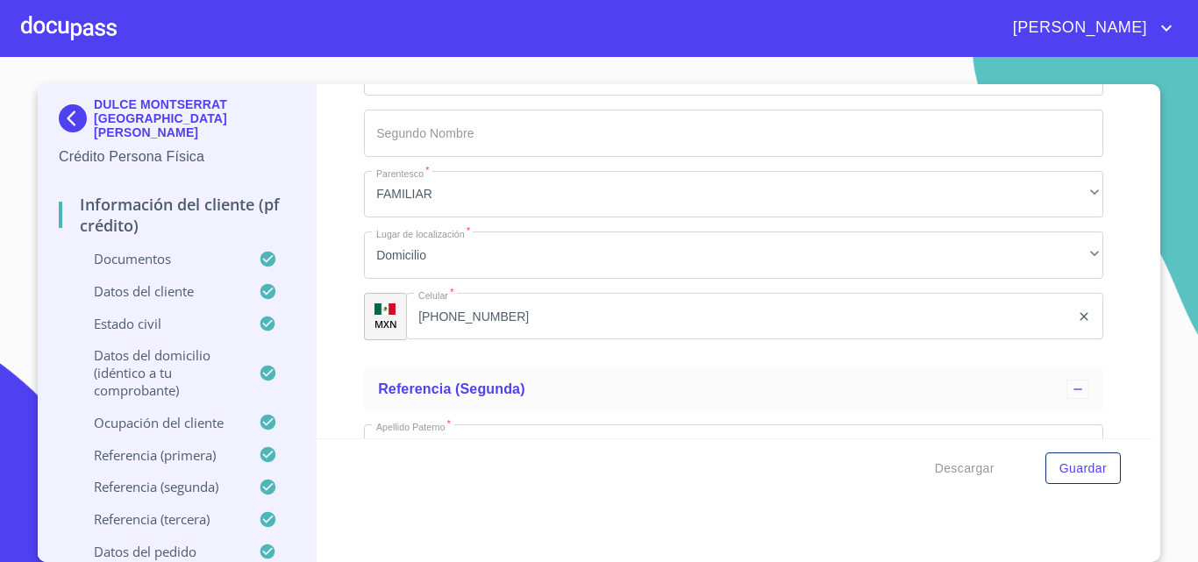
type input "3927"
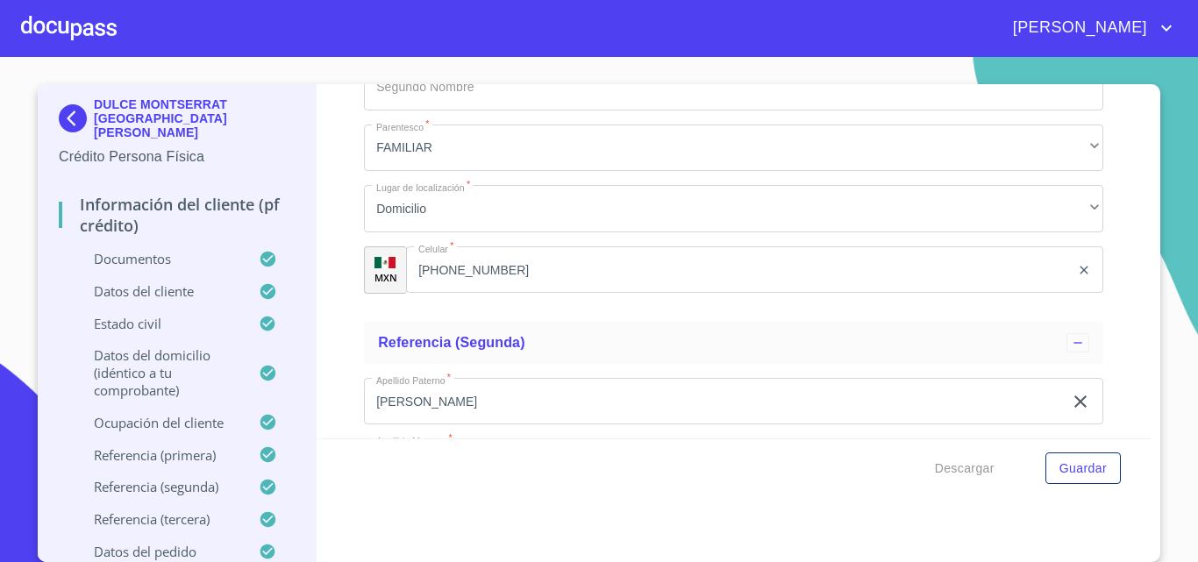
scroll to position [8510, 0]
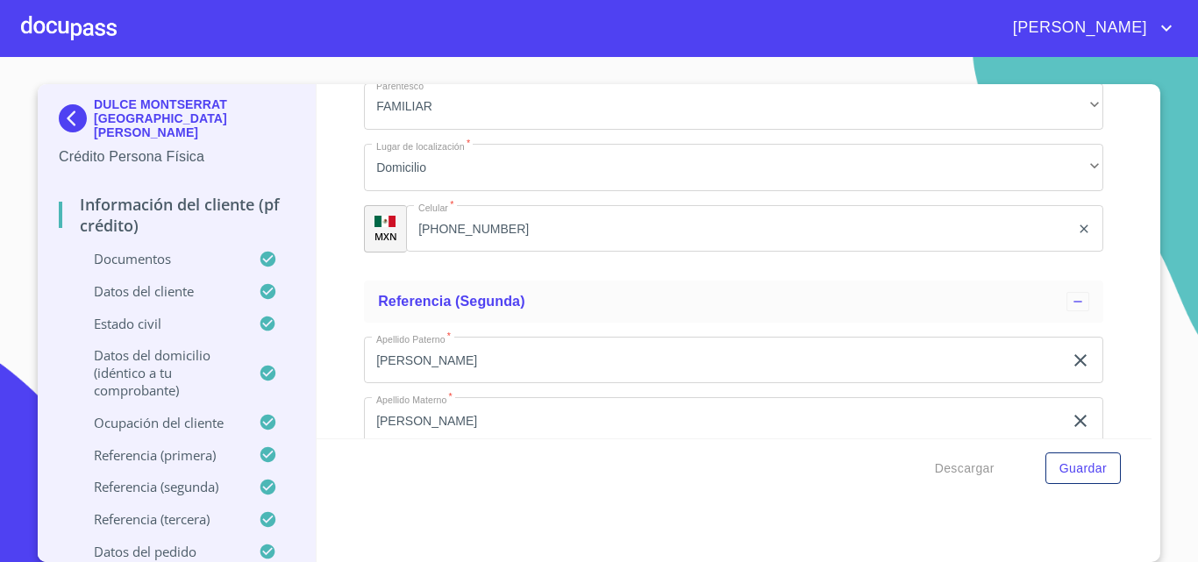
type input "EL [PERSON_NAME]"
type input "4"
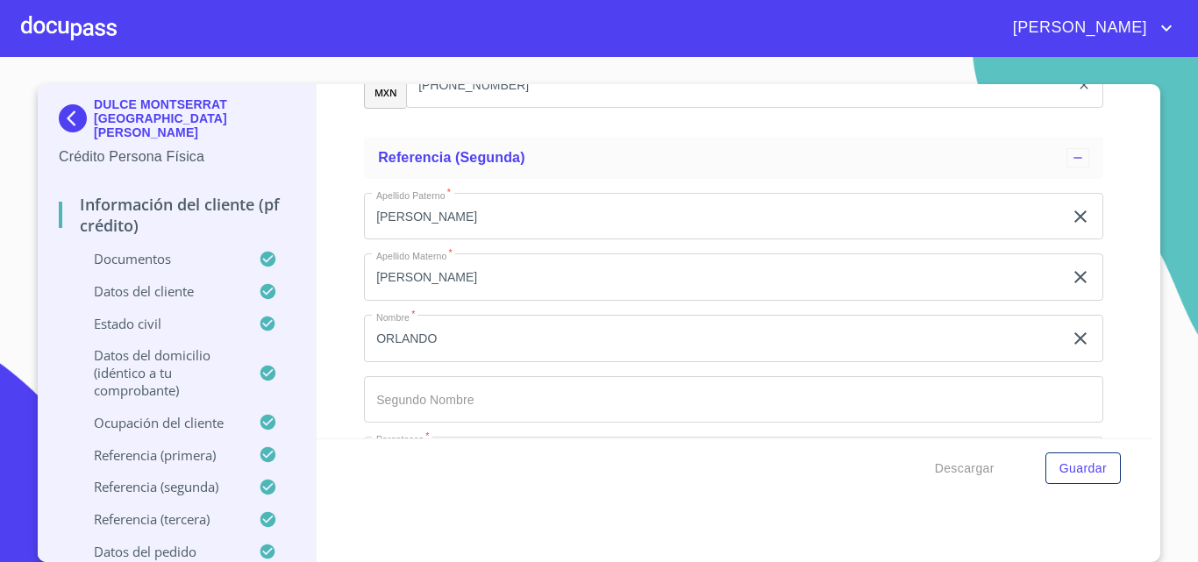
scroll to position [8686, 0]
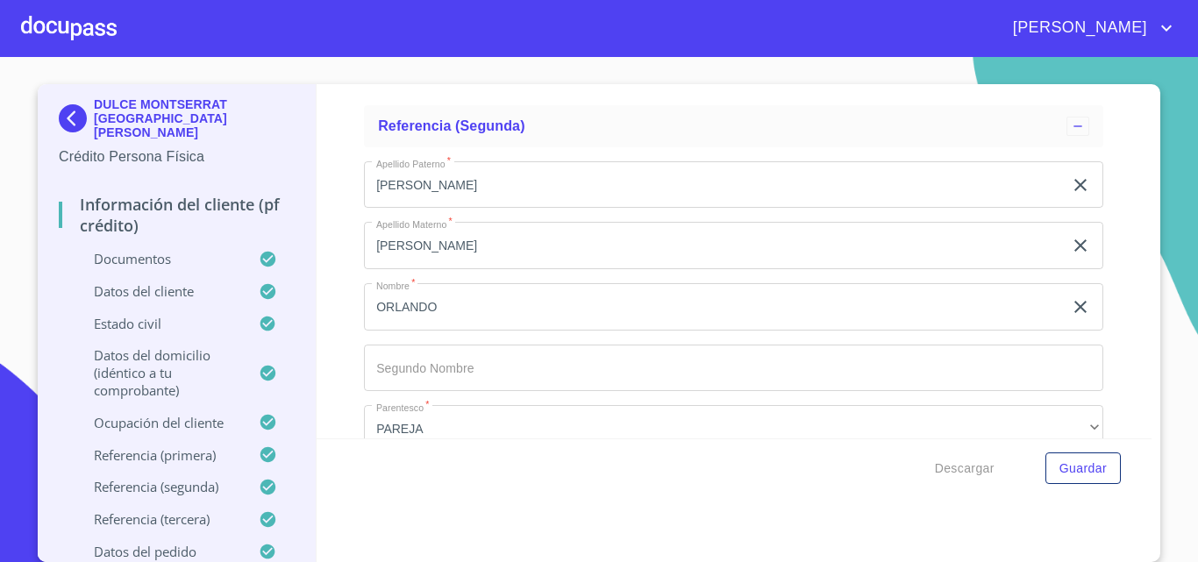
type input "44980"
click at [330, 236] on div "Información del cliente (PF crédito) Documentos Documento de identificación.   …" at bounding box center [735, 261] width 836 height 354
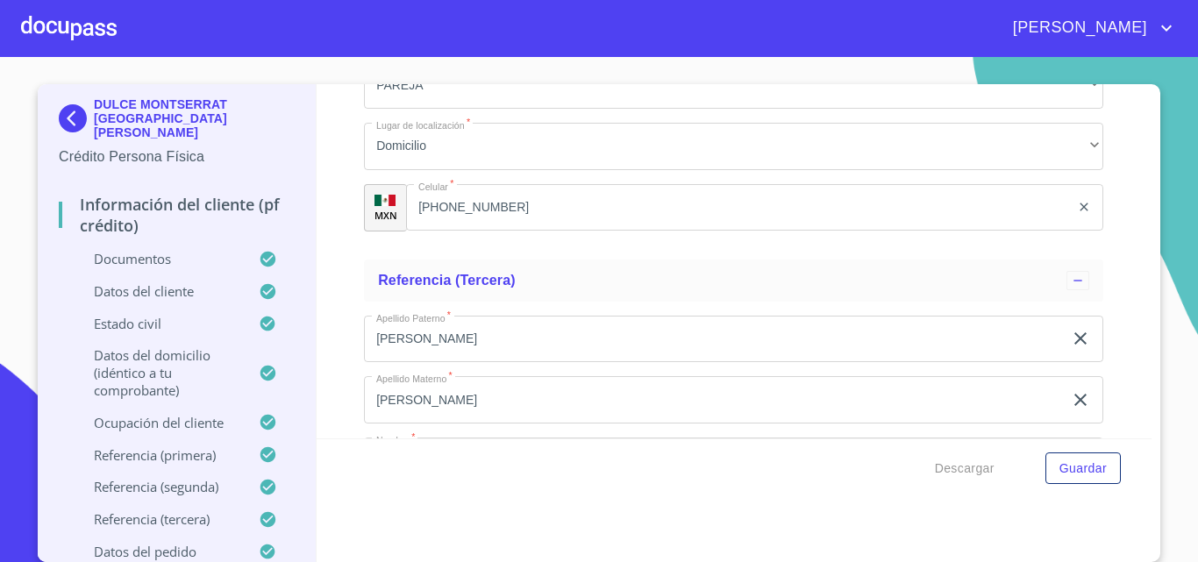
scroll to position [9036, 0]
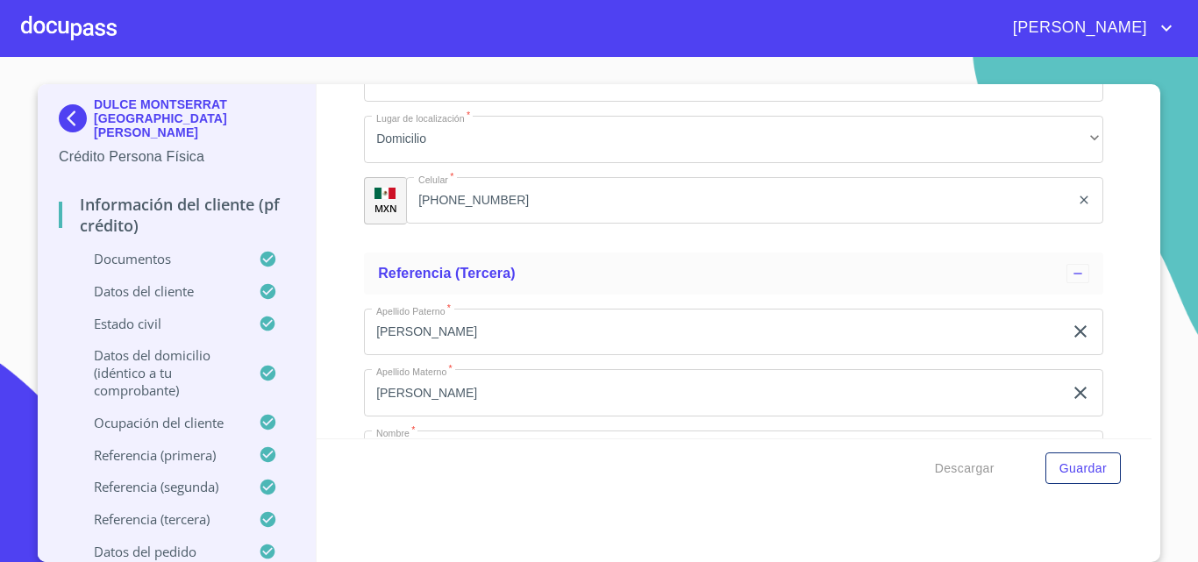
click at [332, 256] on div "Información del cliente (PF crédito) Documentos Documento de identificación.   …" at bounding box center [735, 261] width 836 height 354
click at [947, 465] on span "Descargar" at bounding box center [965, 469] width 60 height 22
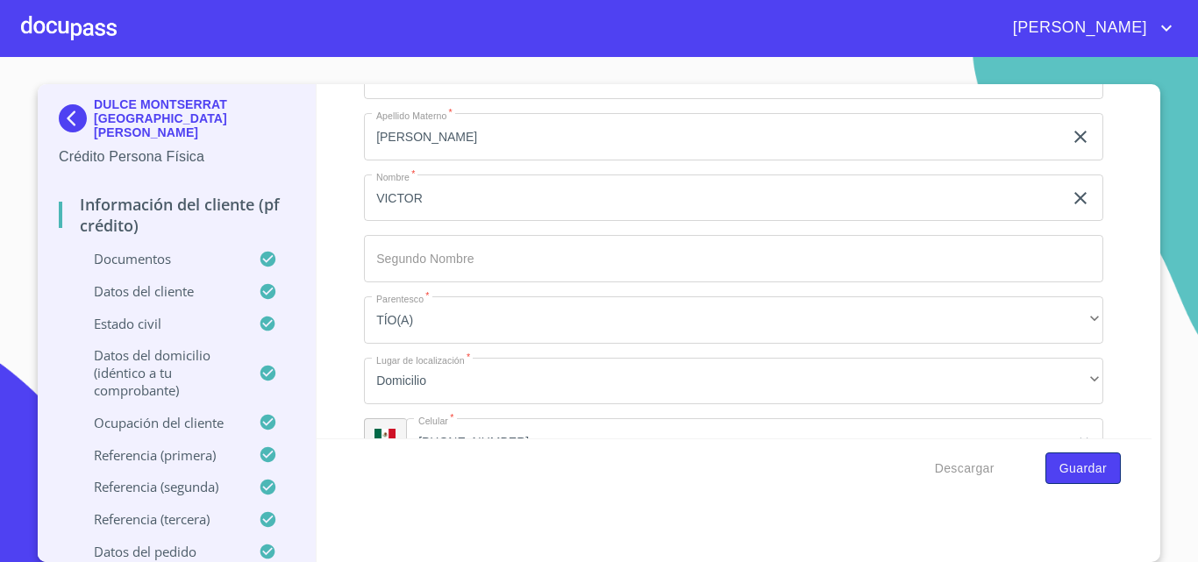
scroll to position [9300, 0]
click at [1076, 482] on button "Guardar" at bounding box center [1083, 469] width 75 height 32
